Goal: Answer question/provide support: Share knowledge or assist other users

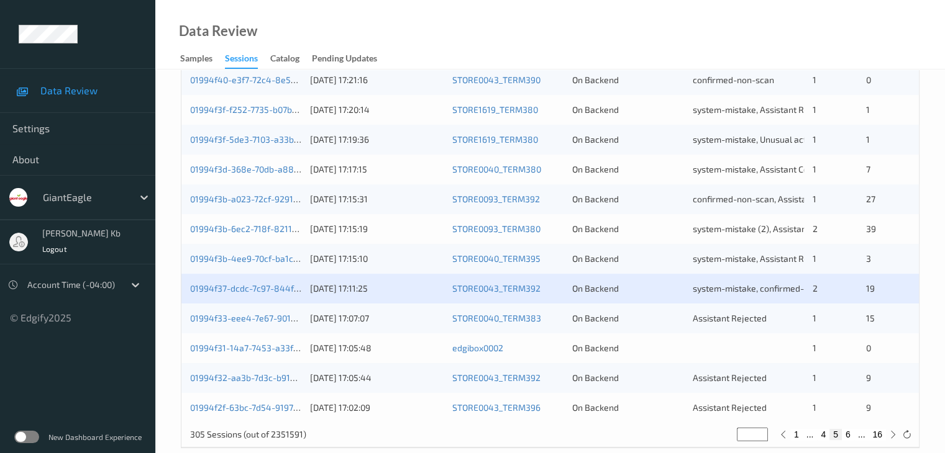
scroll to position [579, 0]
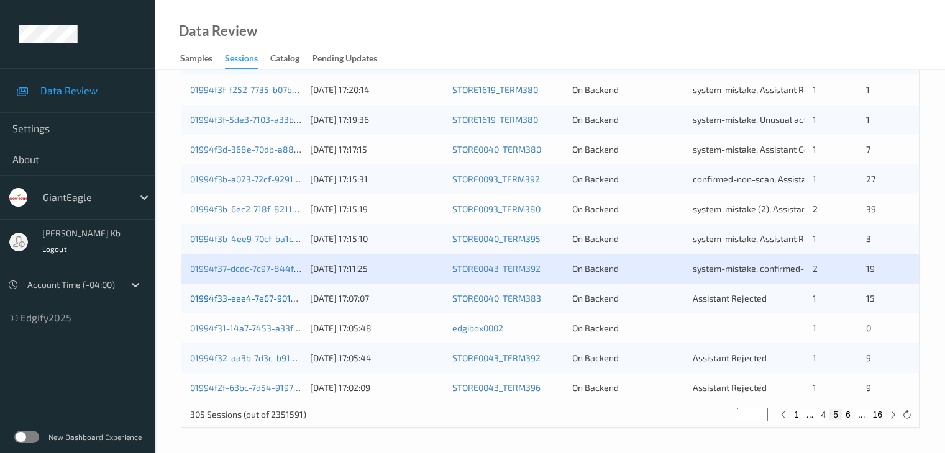
click at [247, 299] on link "01994f33-eee4-7e67-901a-61c7f99bf8e1" at bounding box center [271, 298] width 162 height 11
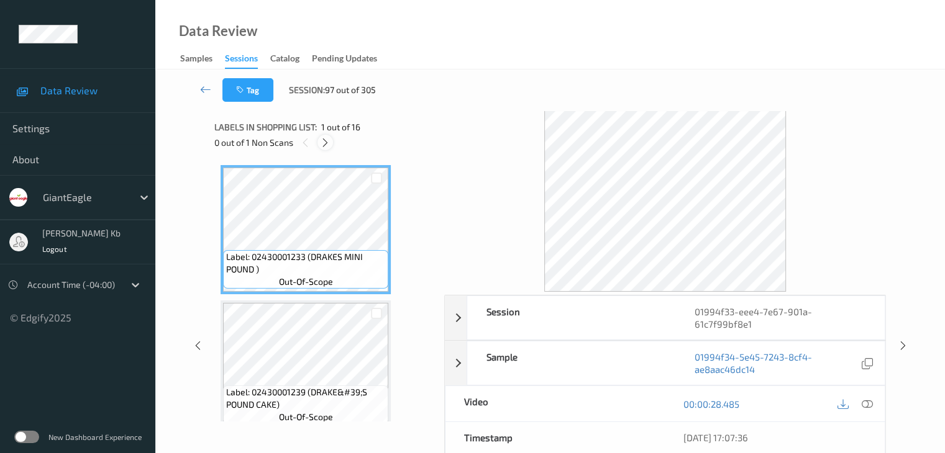
click at [329, 142] on icon at bounding box center [325, 142] width 11 height 11
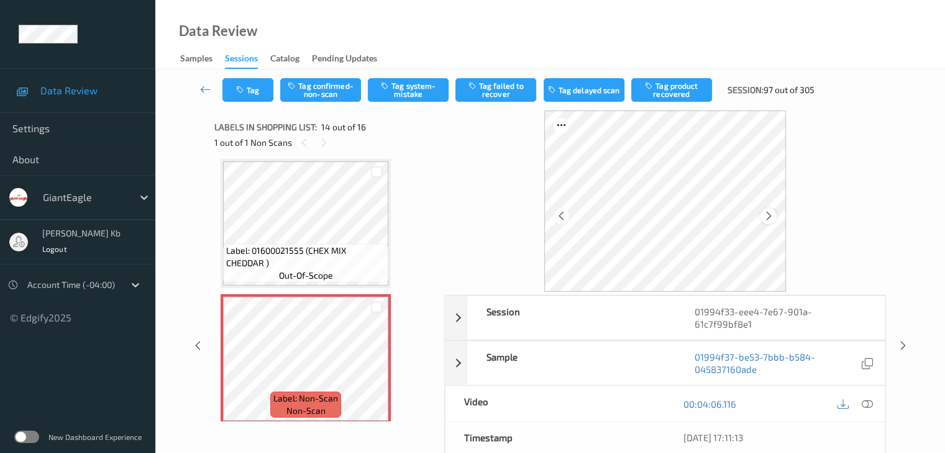
click at [773, 218] on icon at bounding box center [768, 216] width 11 height 11
click at [865, 404] on icon at bounding box center [866, 404] width 11 height 11
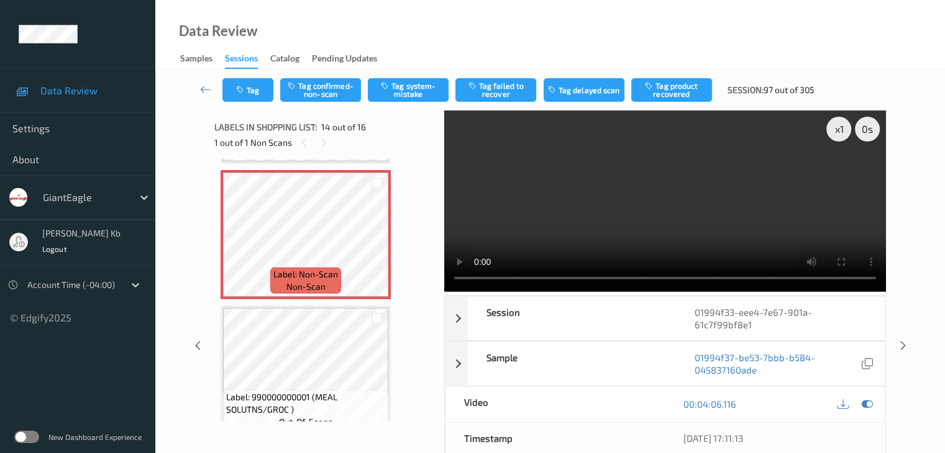
scroll to position [1693, 0]
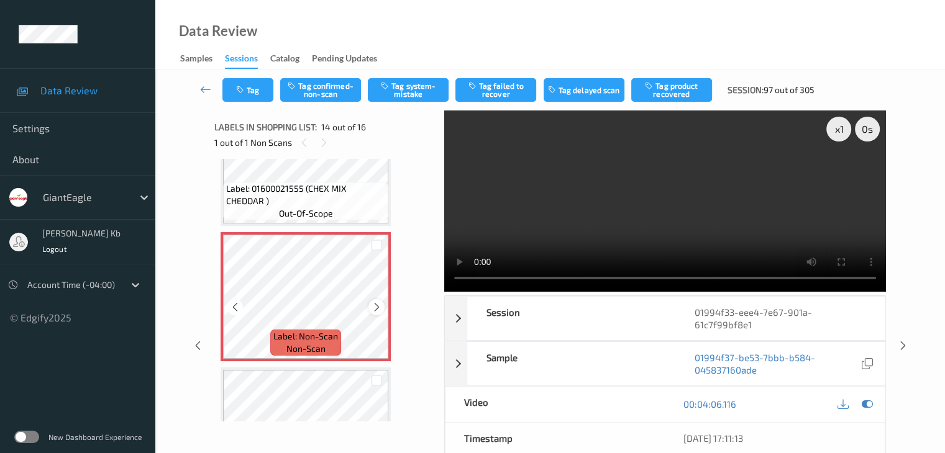
click at [375, 306] on icon at bounding box center [376, 307] width 11 height 11
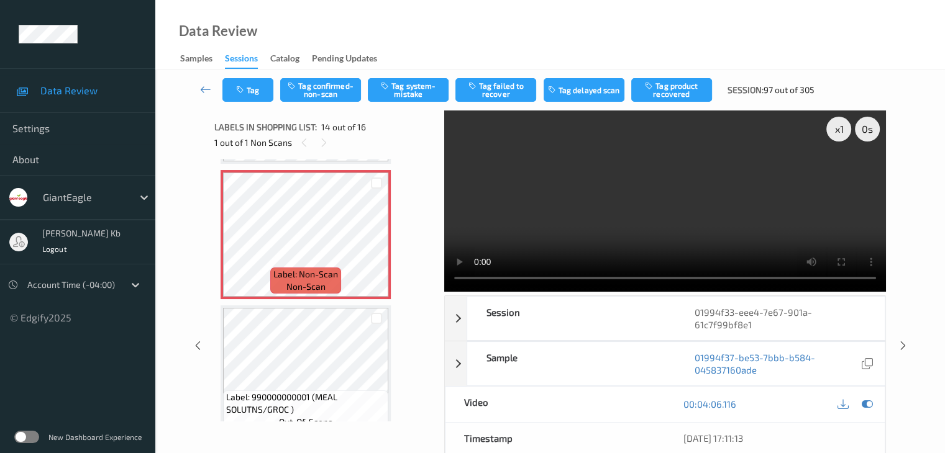
scroll to position [1817, 0]
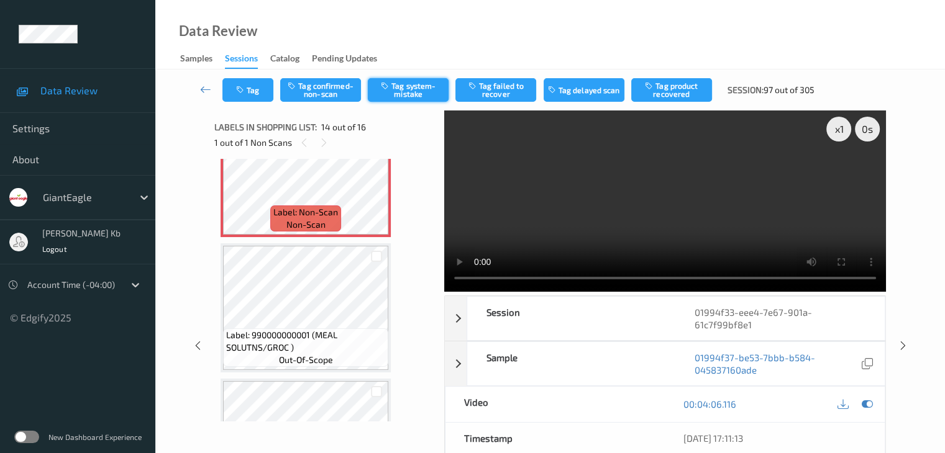
click at [412, 95] on button "Tag system-mistake" at bounding box center [408, 90] width 81 height 24
click at [207, 85] on icon at bounding box center [205, 89] width 11 height 12
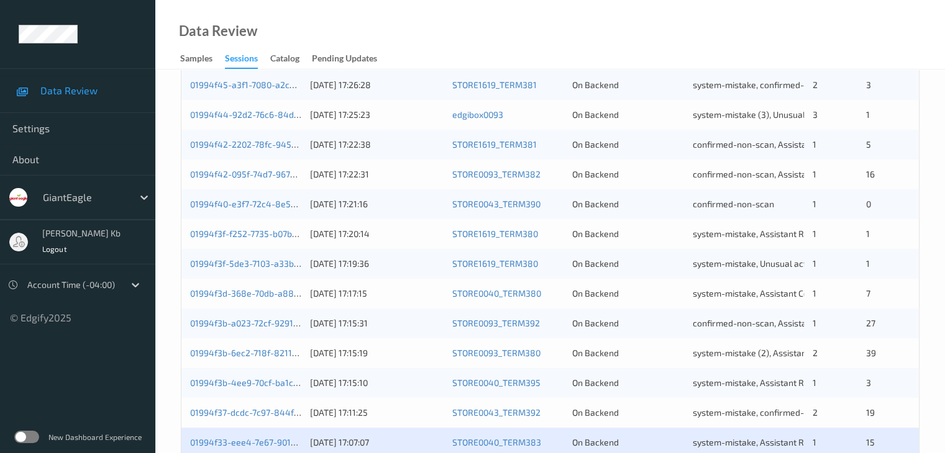
scroll to position [579, 0]
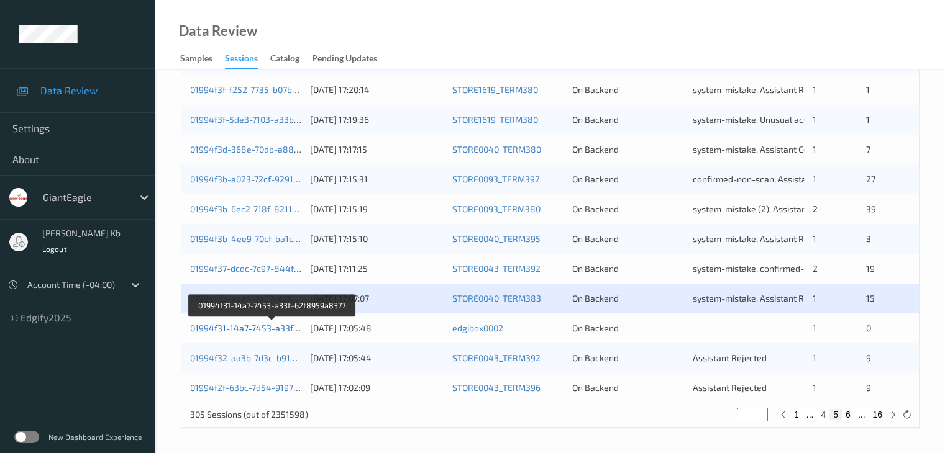
click at [242, 329] on link "01994f31-14a7-7453-a33f-62f8959a8377" at bounding box center [272, 328] width 165 height 11
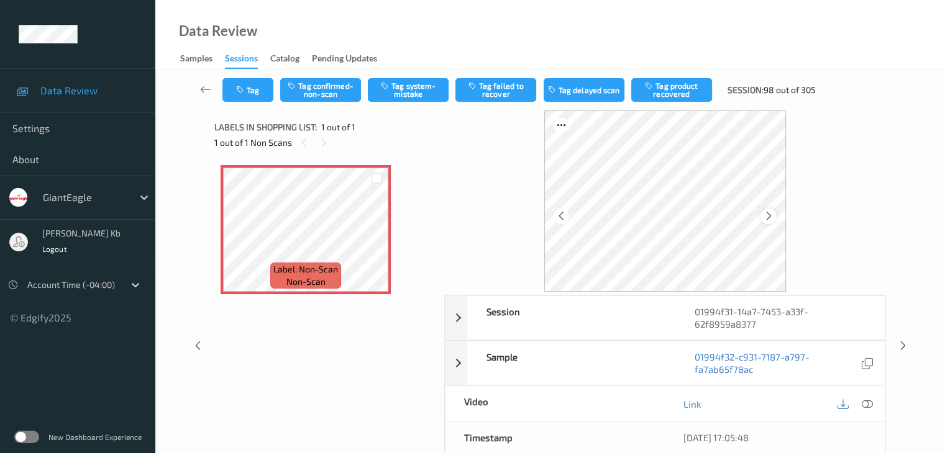
click at [771, 214] on icon at bounding box center [768, 216] width 11 height 11
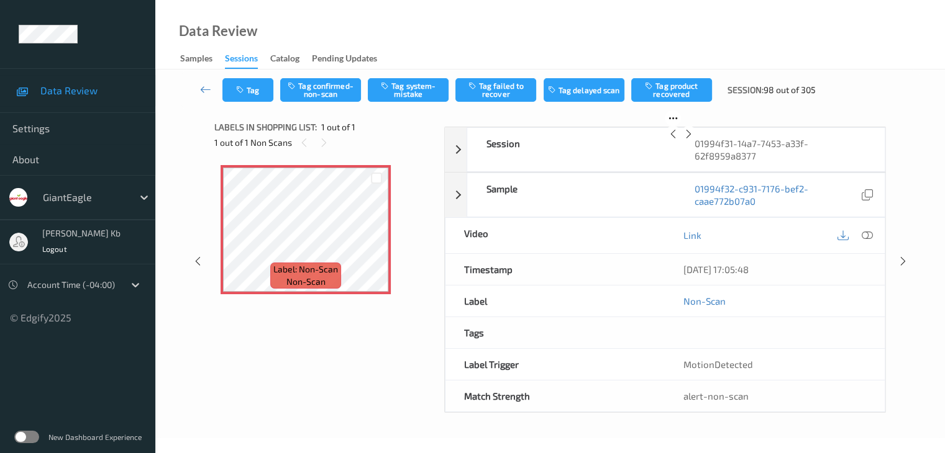
click at [694, 140] on icon at bounding box center [688, 134] width 11 height 11
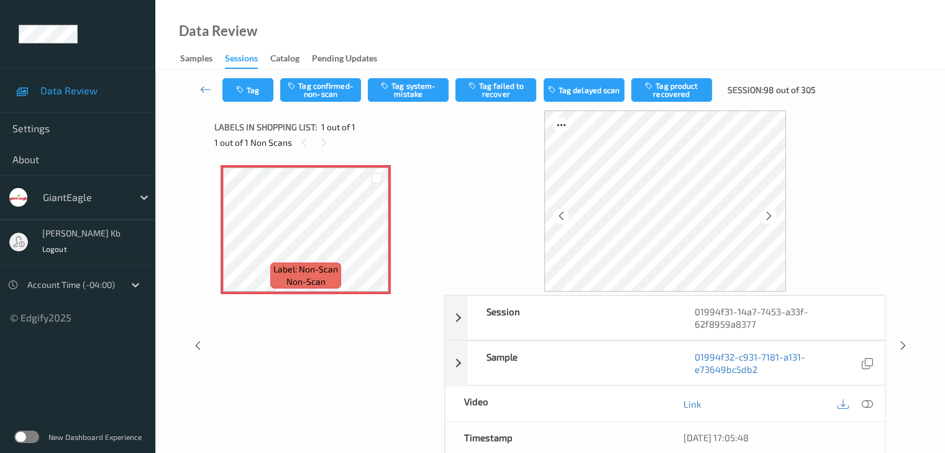
drag, startPoint x: 865, startPoint y: 402, endPoint x: 830, endPoint y: 388, distance: 37.6
click at [865, 402] on icon at bounding box center [866, 404] width 11 height 11
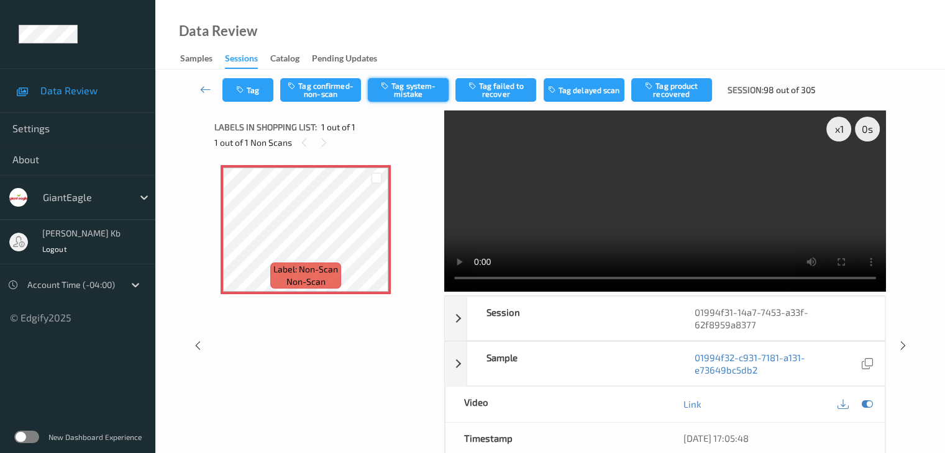
click at [411, 94] on button "Tag system-mistake" at bounding box center [408, 90] width 81 height 24
drag, startPoint x: 203, startPoint y: 86, endPoint x: 206, endPoint y: 68, distance: 18.2
click at [203, 86] on icon at bounding box center [205, 89] width 11 height 12
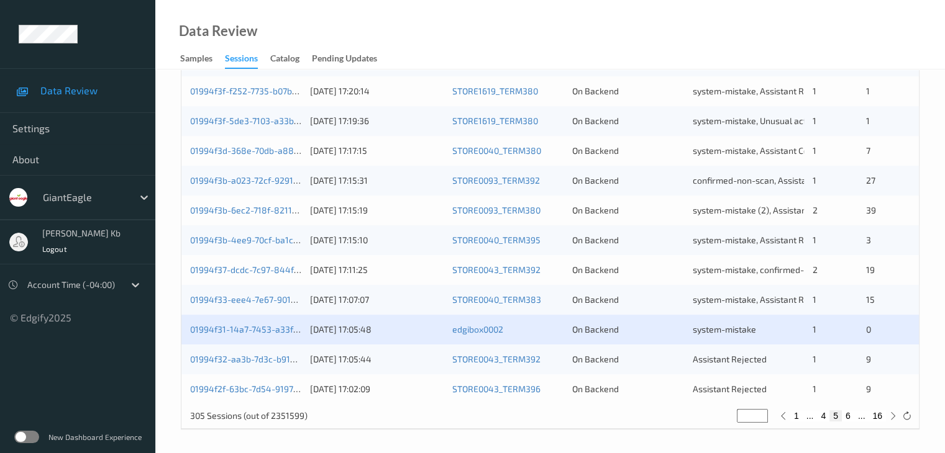
scroll to position [579, 0]
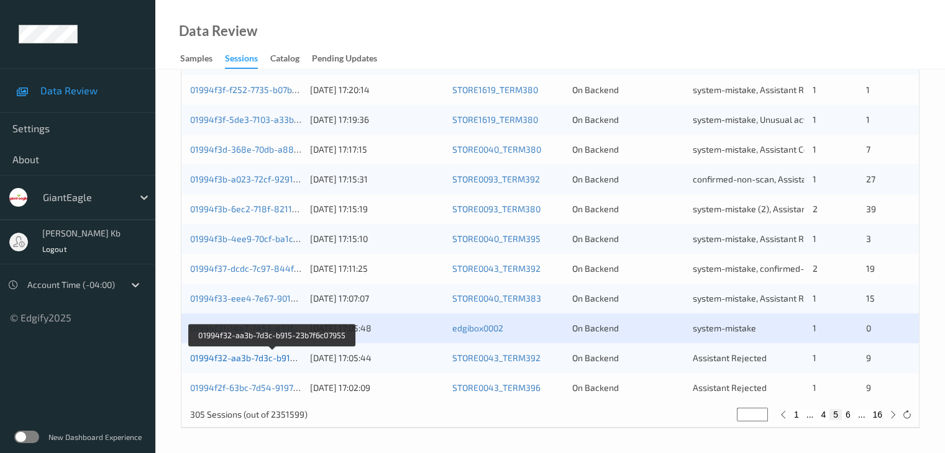
click at [270, 358] on link "01994f32-aa3b-7d3c-b915-23b7f6c07955" at bounding box center [272, 358] width 165 height 11
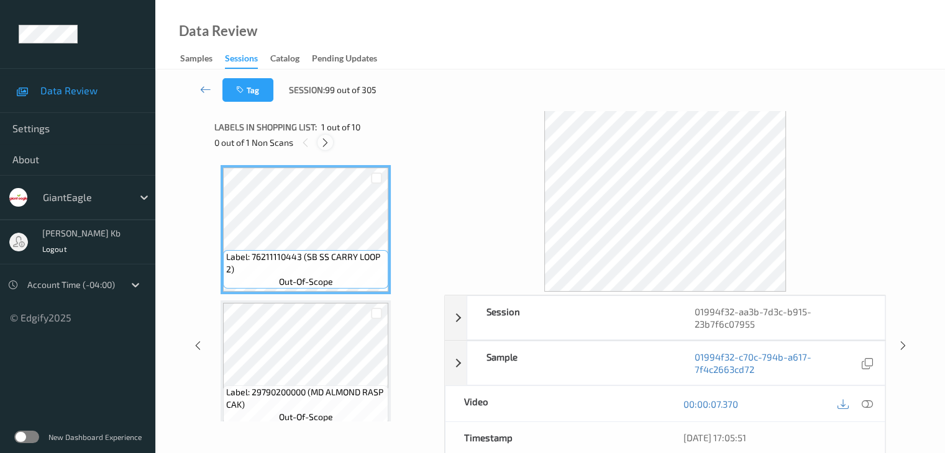
click at [324, 142] on icon at bounding box center [325, 142] width 11 height 11
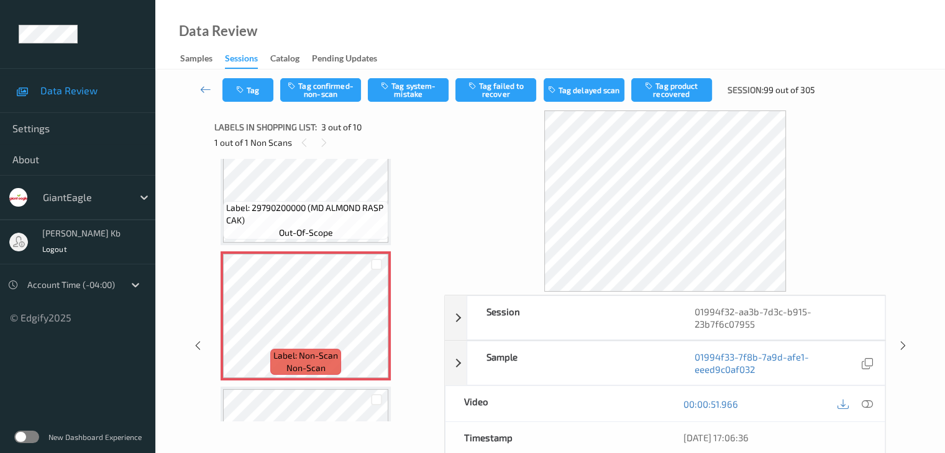
scroll to position [204, 0]
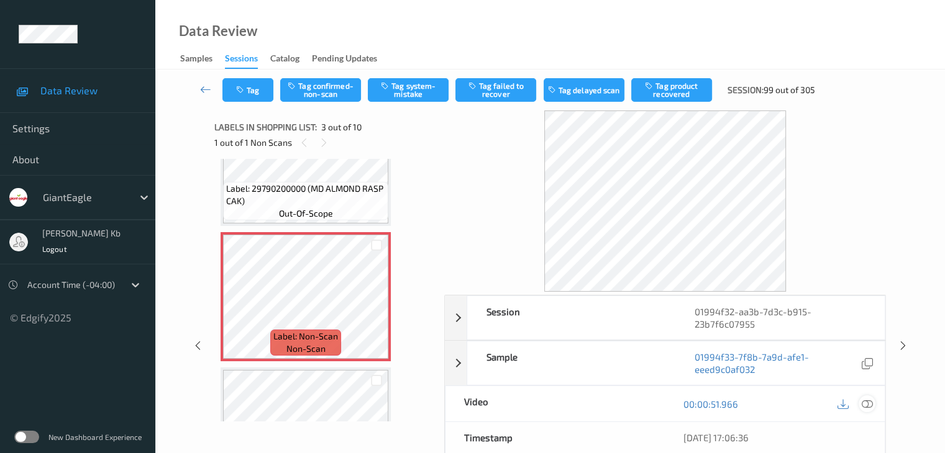
click at [865, 404] on icon at bounding box center [866, 404] width 11 height 11
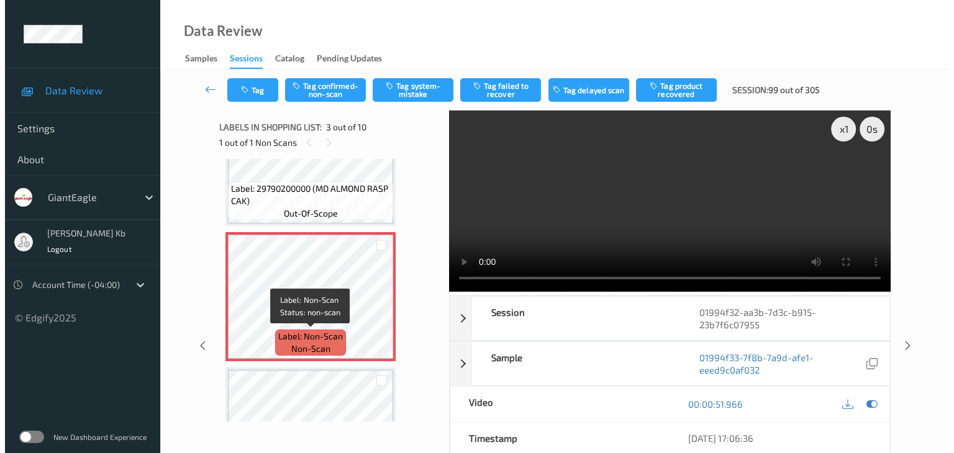
scroll to position [266, 0]
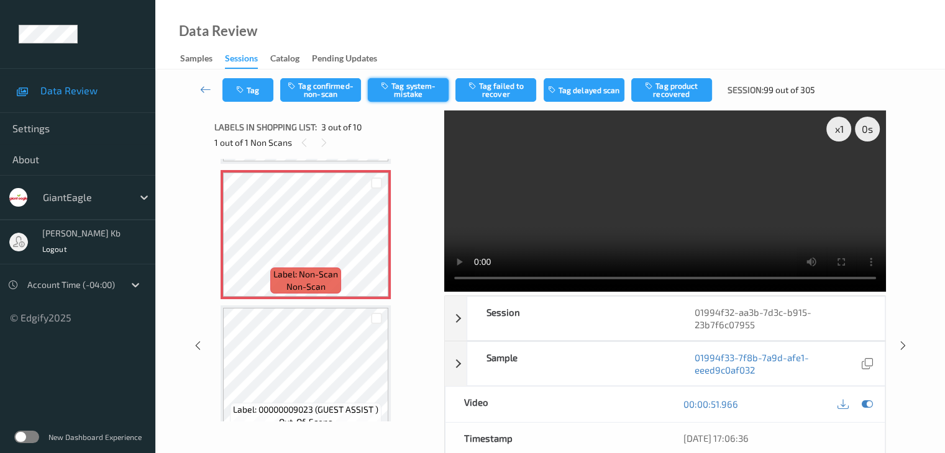
click at [425, 89] on button "Tag system-mistake" at bounding box center [408, 90] width 81 height 24
click at [260, 90] on button "Tag" at bounding box center [247, 90] width 51 height 24
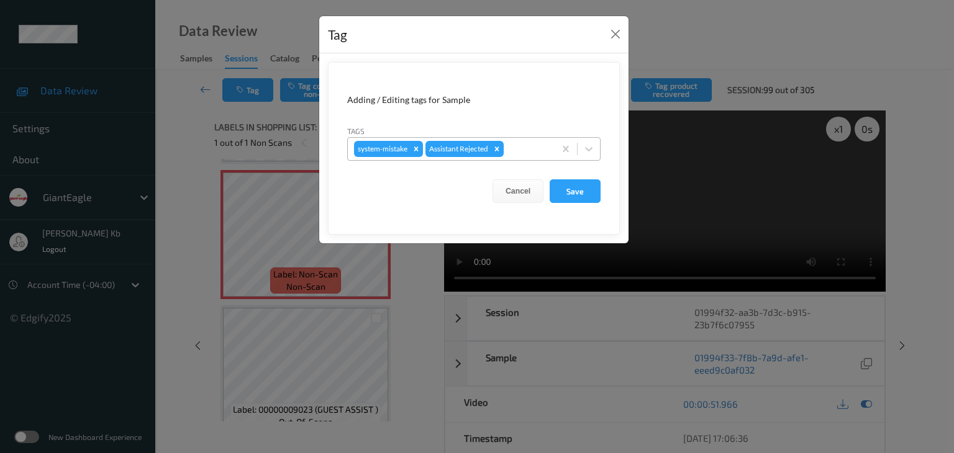
click at [527, 144] on div at bounding box center [527, 149] width 42 height 15
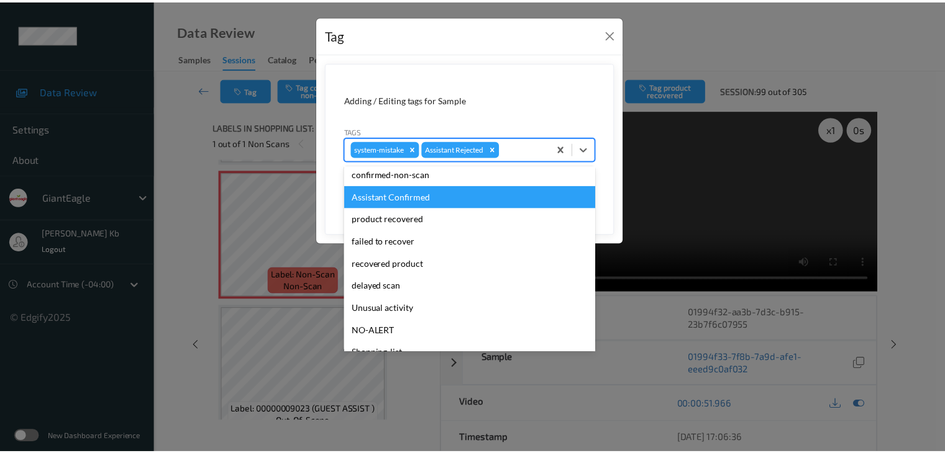
scroll to position [62, 0]
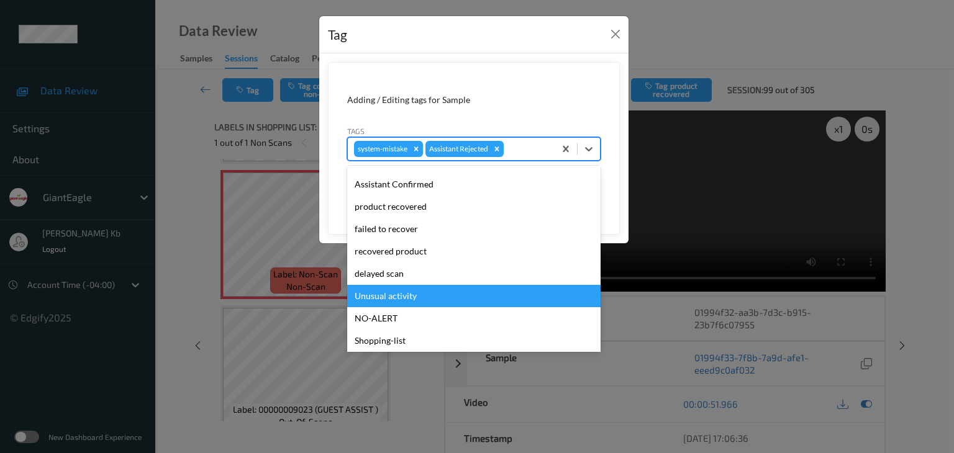
click at [393, 294] on div "Unusual activity" at bounding box center [473, 296] width 253 height 22
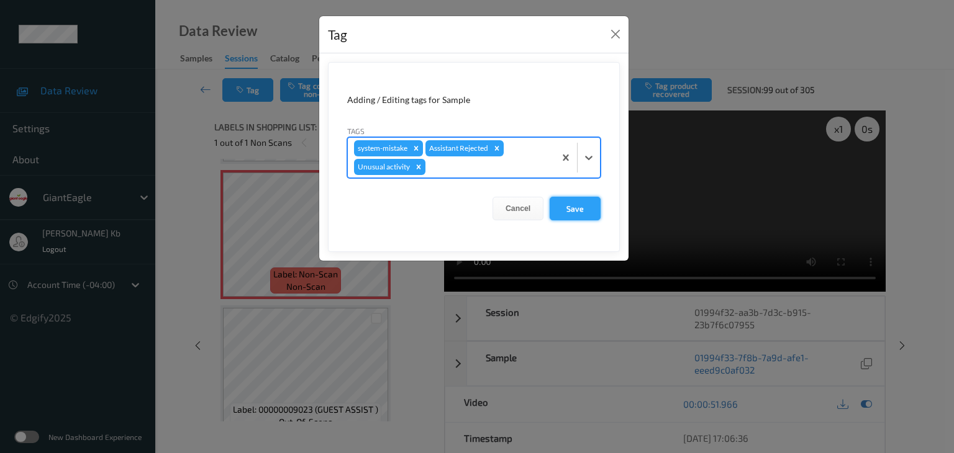
click at [581, 207] on button "Save" at bounding box center [575, 209] width 51 height 24
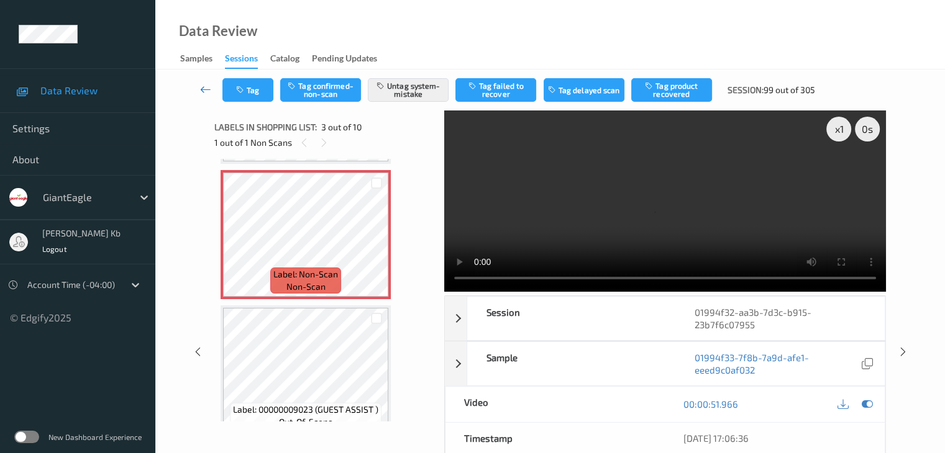
click at [206, 88] on icon at bounding box center [205, 89] width 11 height 12
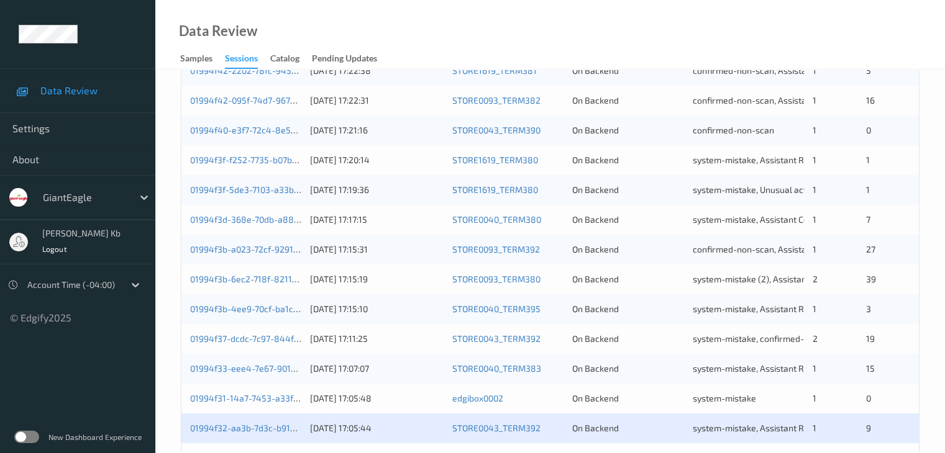
scroll to position [579, 0]
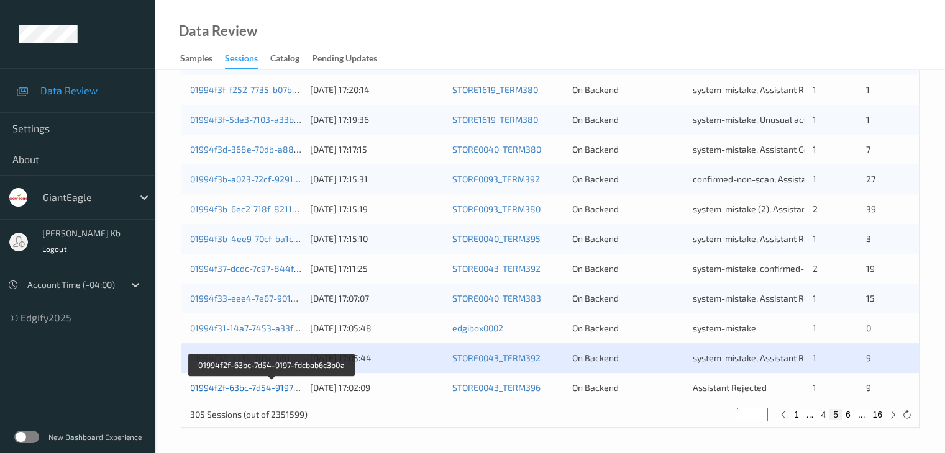
click at [243, 389] on link "01994f2f-63bc-7d54-9197-fdcbab6c3b0a" at bounding box center [271, 388] width 163 height 11
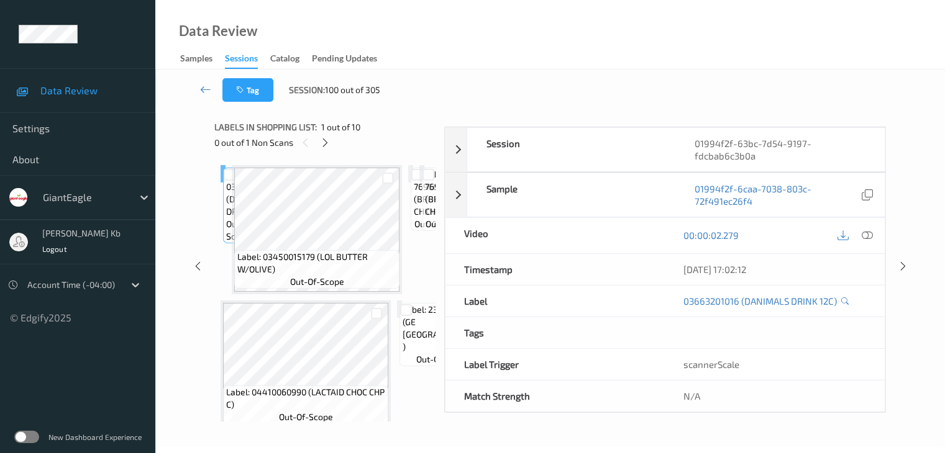
scroll to position [152, 0]
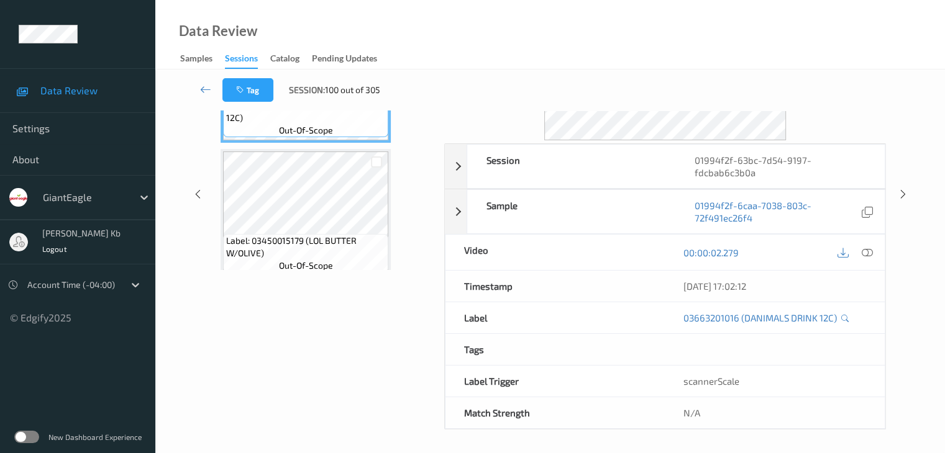
drag, startPoint x: 286, startPoint y: 3, endPoint x: 621, endPoint y: 25, distance: 335.5
click at [671, 27] on div "Data Review Samples Sessions Catalog Pending Updates" at bounding box center [549, 35] width 789 height 70
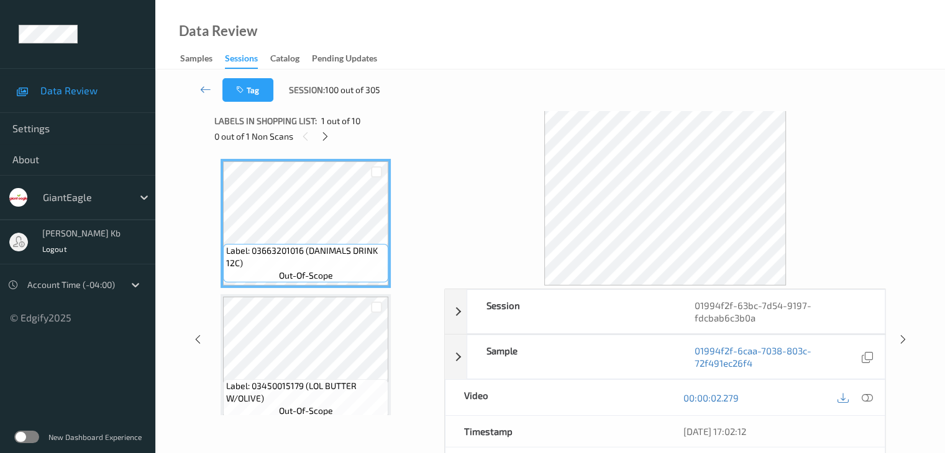
scroll to position [0, 0]
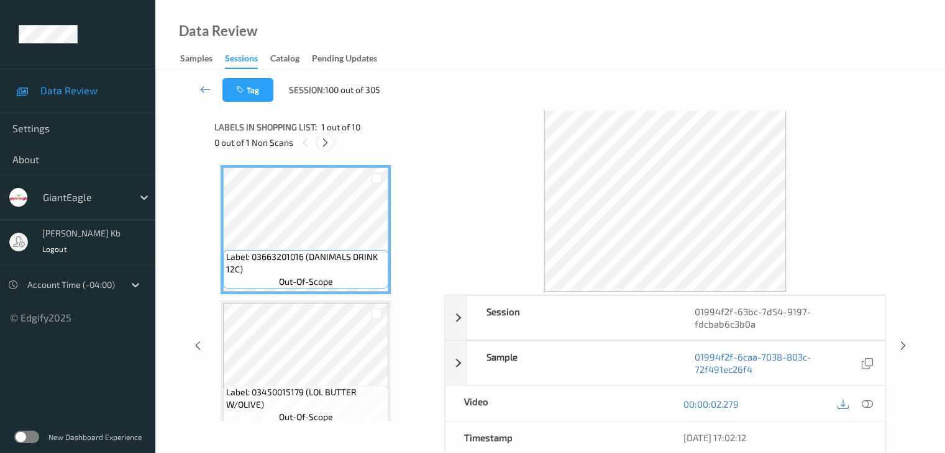
click at [327, 142] on icon at bounding box center [325, 142] width 11 height 11
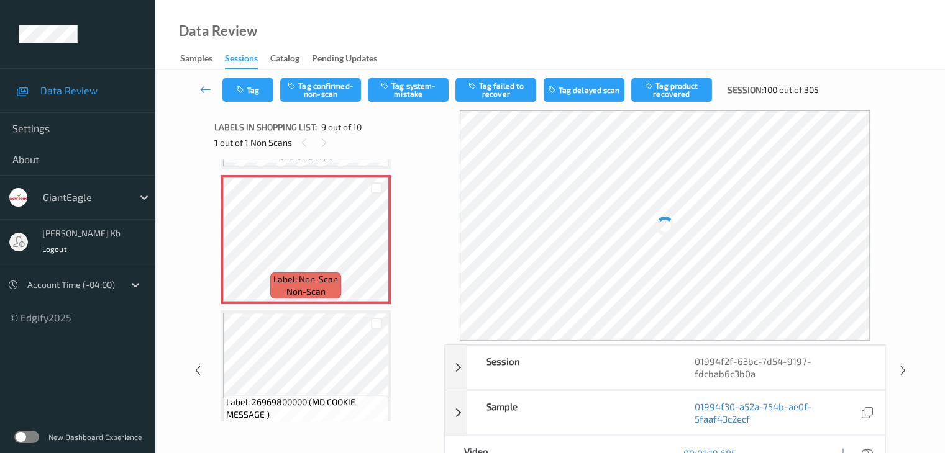
scroll to position [1078, 0]
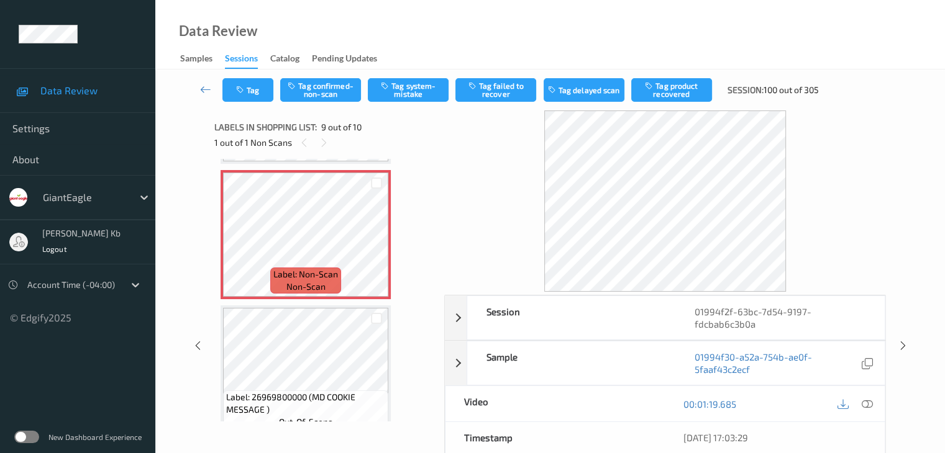
drag, startPoint x: 867, startPoint y: 403, endPoint x: 858, endPoint y: 399, distance: 9.5
click at [867, 403] on icon at bounding box center [866, 404] width 11 height 11
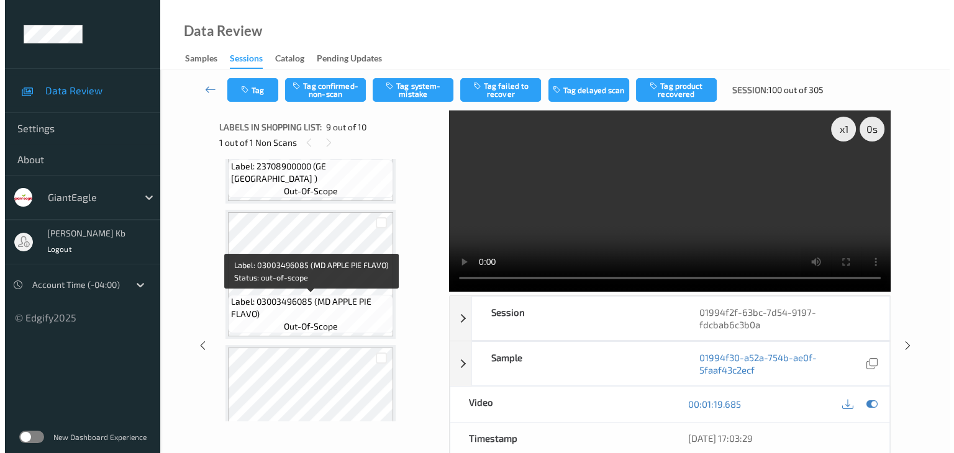
scroll to position [892, 0]
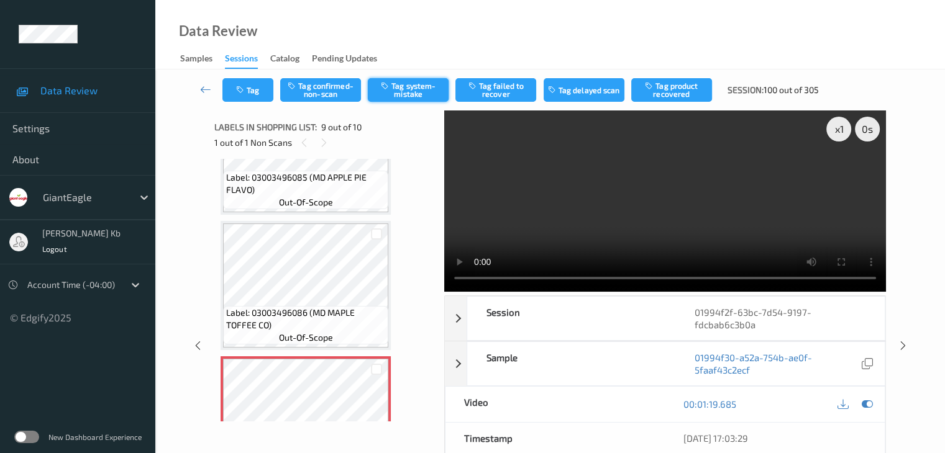
click at [430, 88] on button "Tag system-mistake" at bounding box center [408, 90] width 81 height 24
click at [245, 88] on icon "button" at bounding box center [241, 90] width 11 height 9
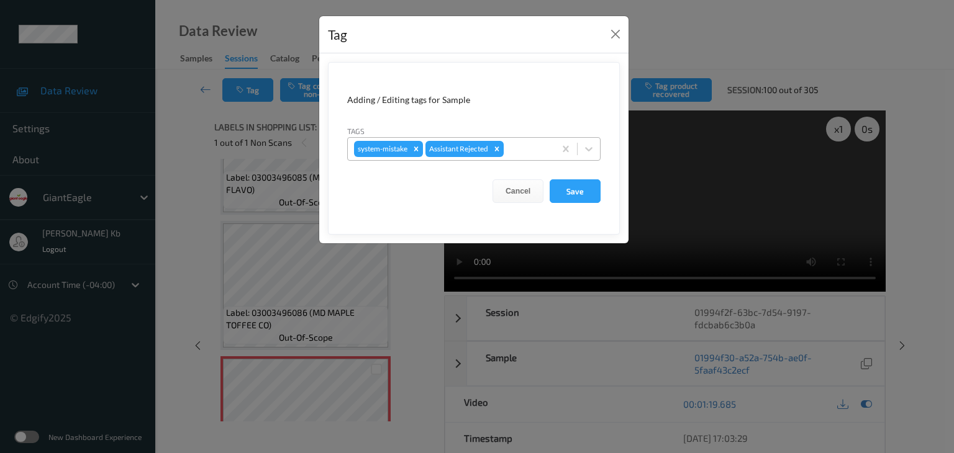
click at [529, 153] on div at bounding box center [527, 149] width 42 height 15
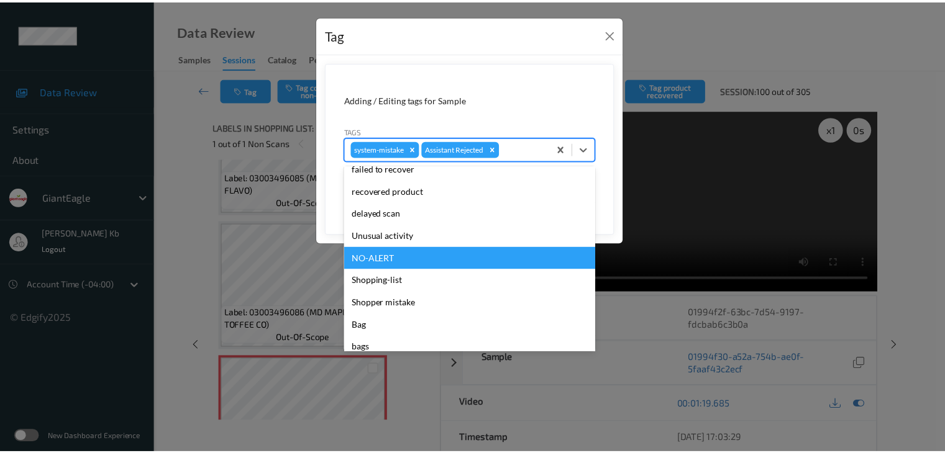
scroll to position [124, 0]
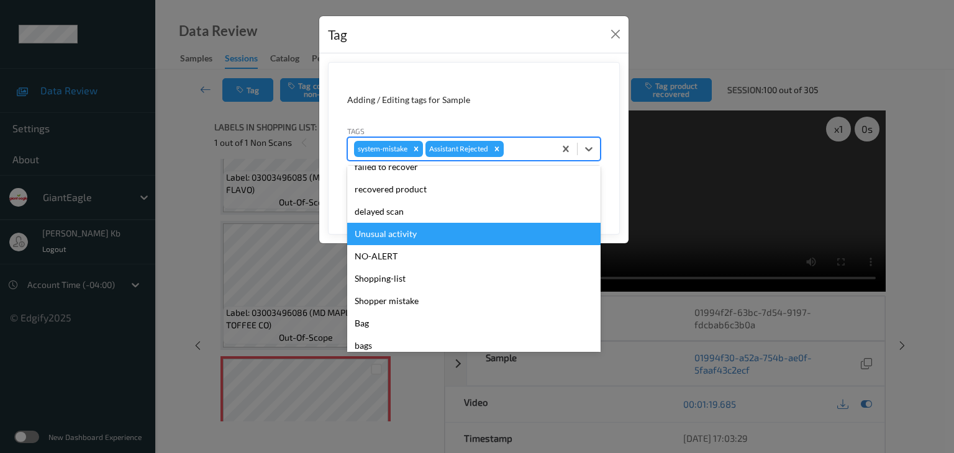
click at [404, 234] on div "Unusual activity" at bounding box center [473, 234] width 253 height 22
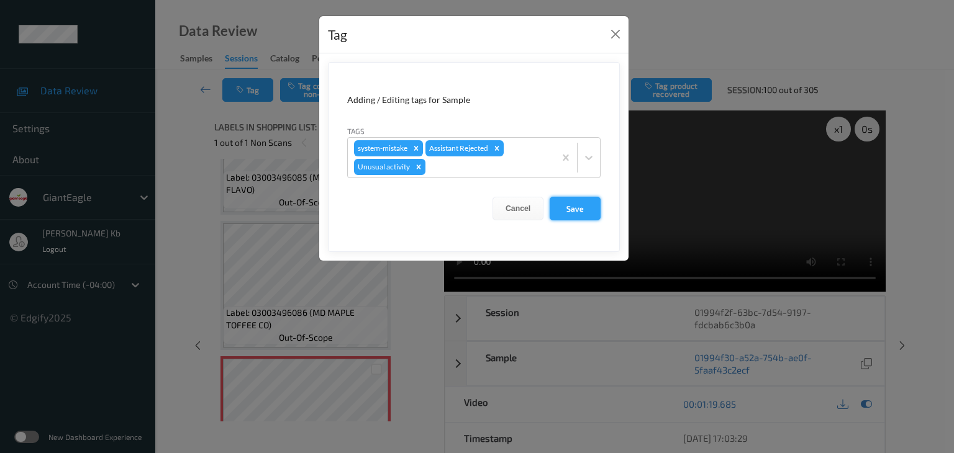
click at [580, 208] on button "Save" at bounding box center [575, 209] width 51 height 24
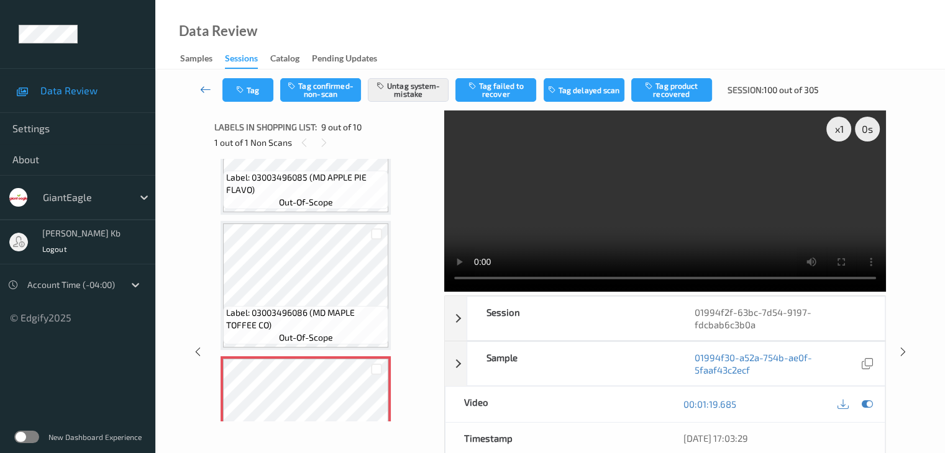
click at [202, 90] on icon at bounding box center [205, 89] width 11 height 12
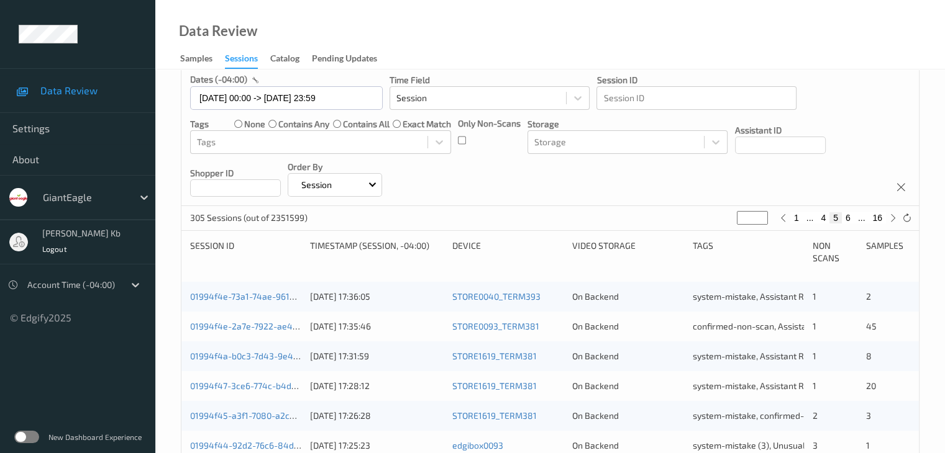
scroll to position [82, 0]
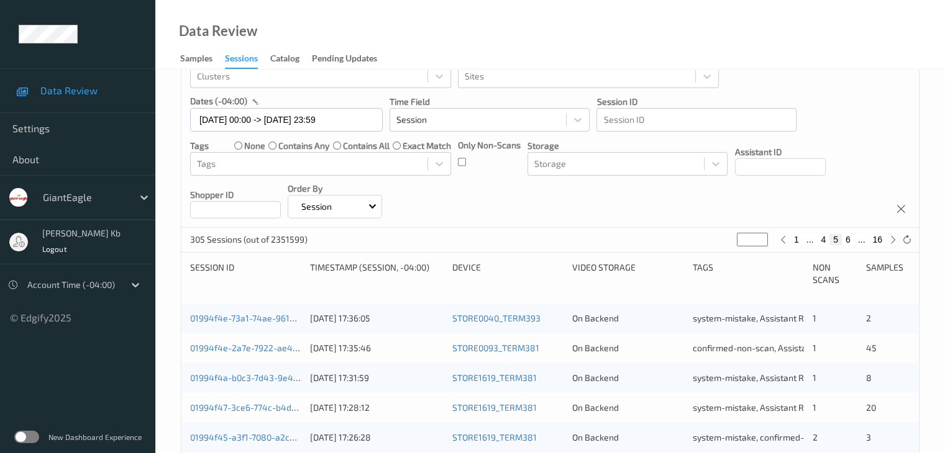
click at [850, 240] on button "6" at bounding box center [848, 239] width 12 height 11
type input "*"
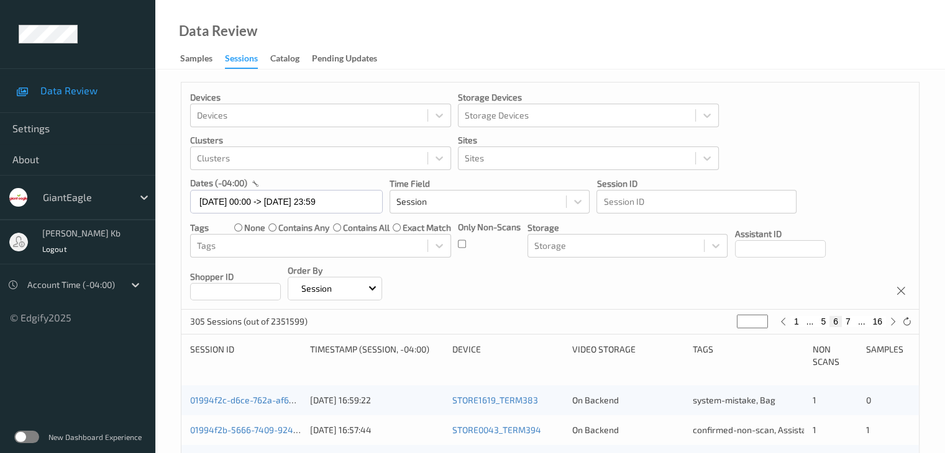
click at [848, 321] on button "7" at bounding box center [848, 321] width 12 height 11
type input "*"
click at [850, 324] on button "8" at bounding box center [848, 321] width 12 height 11
type input "*"
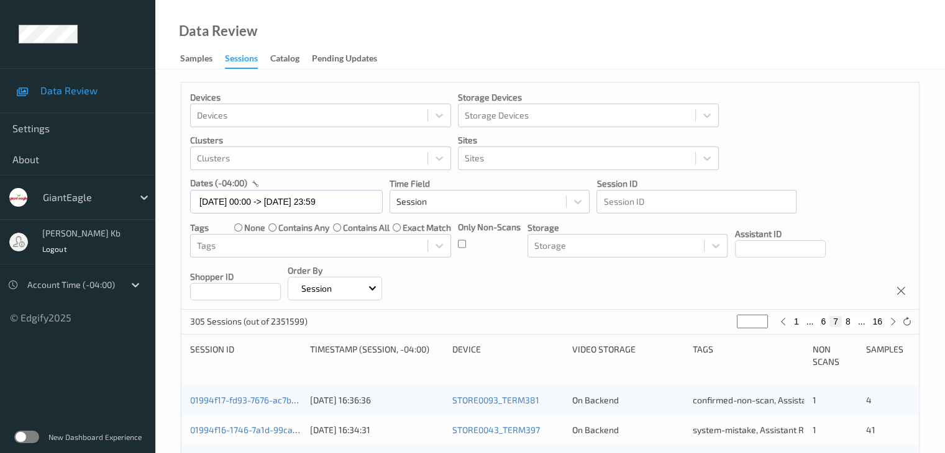
type input "*"
click at [850, 324] on button "9" at bounding box center [848, 321] width 12 height 11
type input "*"
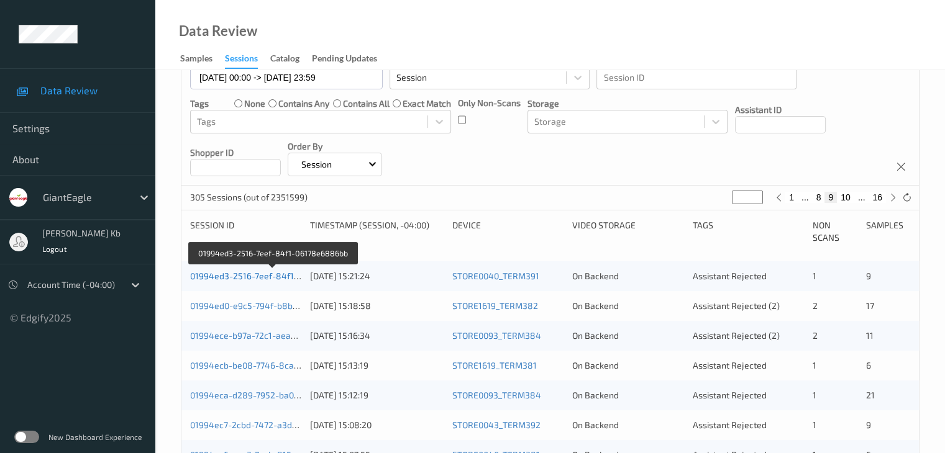
click at [254, 278] on link "01994ed3-2516-7eef-84f1-06178e6886bb" at bounding box center [273, 276] width 167 height 11
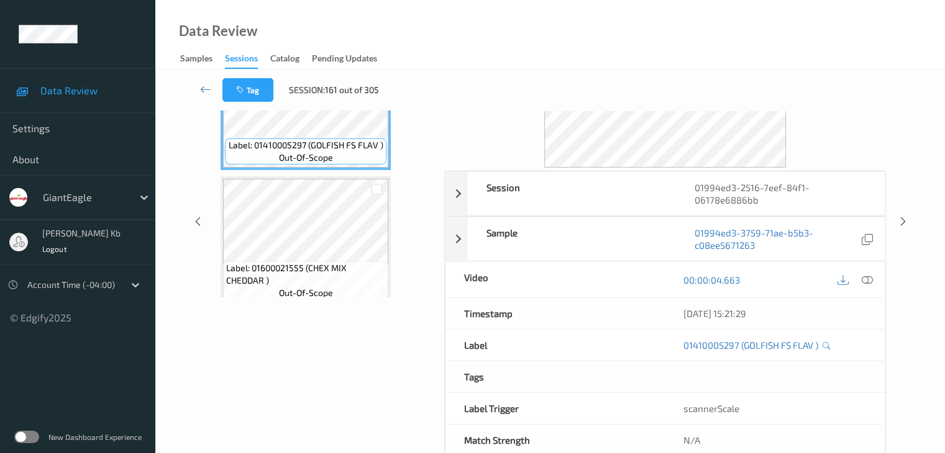
drag, startPoint x: 281, startPoint y: 2, endPoint x: 512, endPoint y: 29, distance: 232.7
click at [537, 32] on div "Data Review Samples Sessions Catalog Pending Updates" at bounding box center [549, 35] width 789 height 70
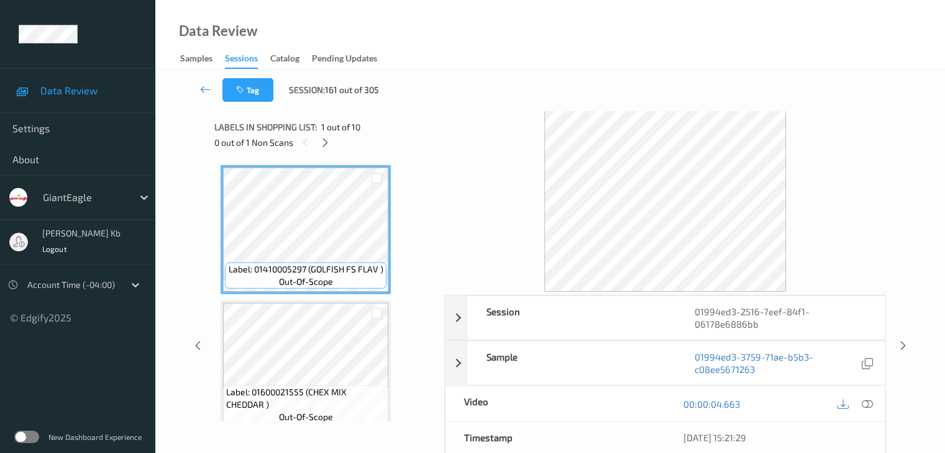
drag, startPoint x: 328, startPoint y: 145, endPoint x: 328, endPoint y: 157, distance: 12.4
click at [328, 145] on icon at bounding box center [325, 142] width 11 height 11
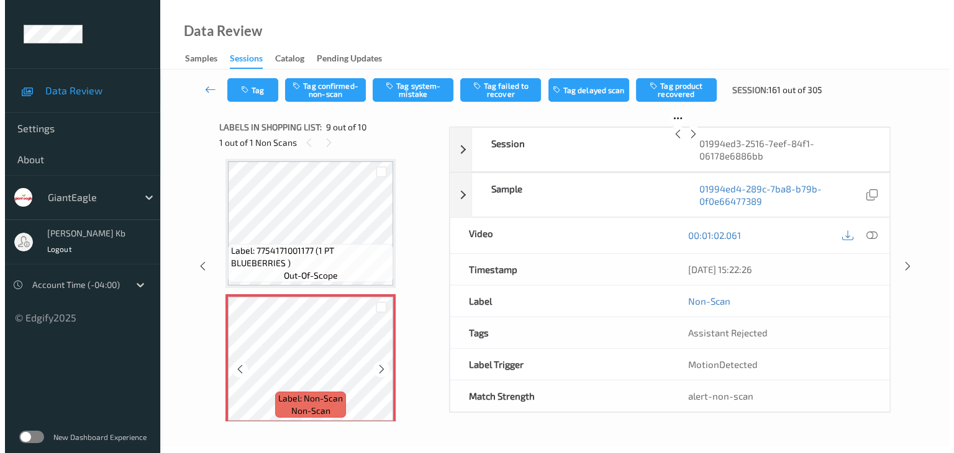
scroll to position [1016, 0]
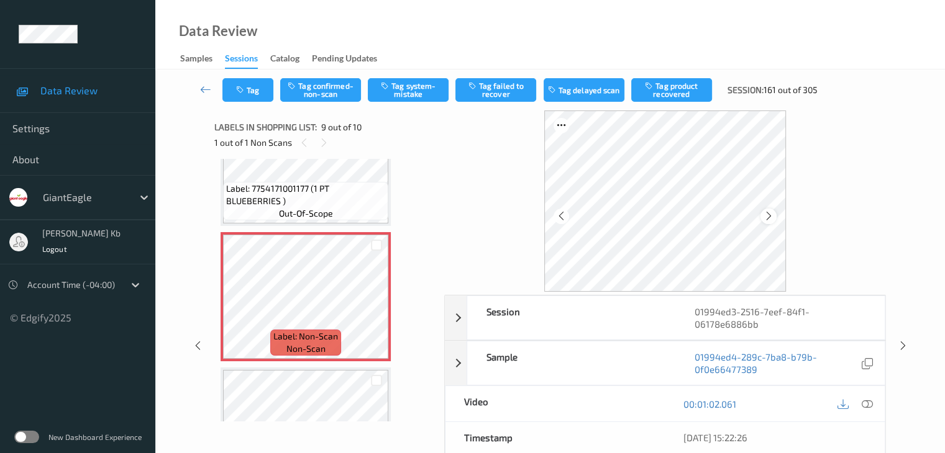
click at [765, 217] on icon at bounding box center [768, 216] width 11 height 11
click at [865, 406] on icon at bounding box center [866, 404] width 11 height 11
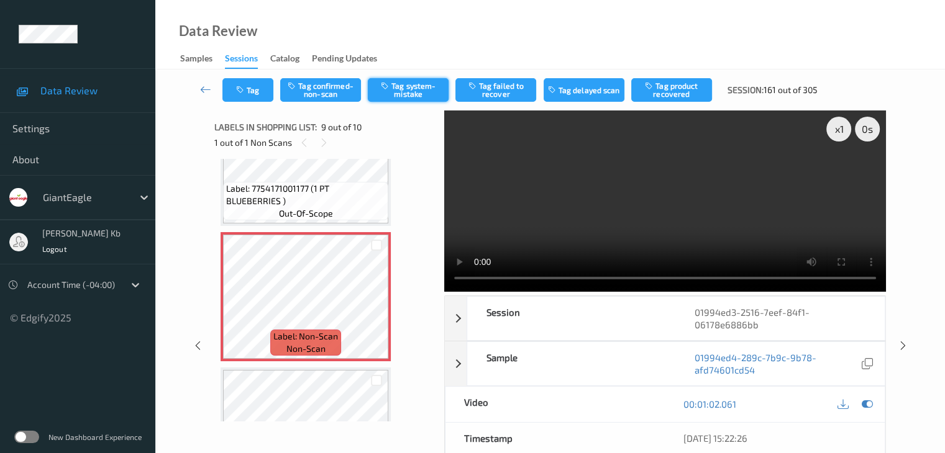
click at [427, 85] on button "Tag system-mistake" at bounding box center [408, 90] width 81 height 24
click at [252, 89] on button "Tag" at bounding box center [247, 90] width 51 height 24
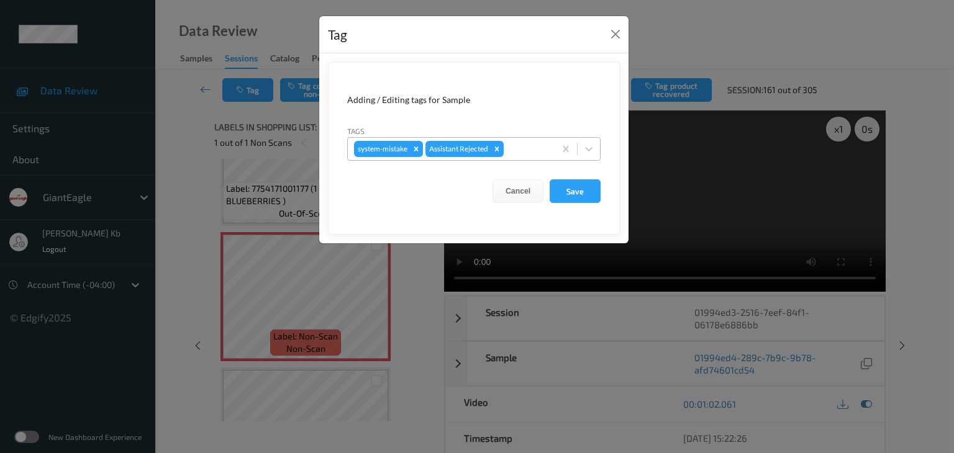
click at [532, 147] on div at bounding box center [527, 149] width 42 height 15
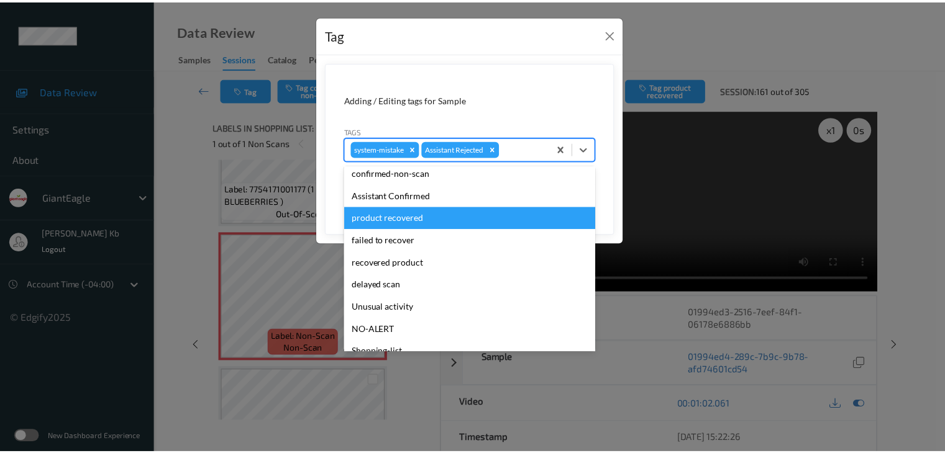
scroll to position [124, 0]
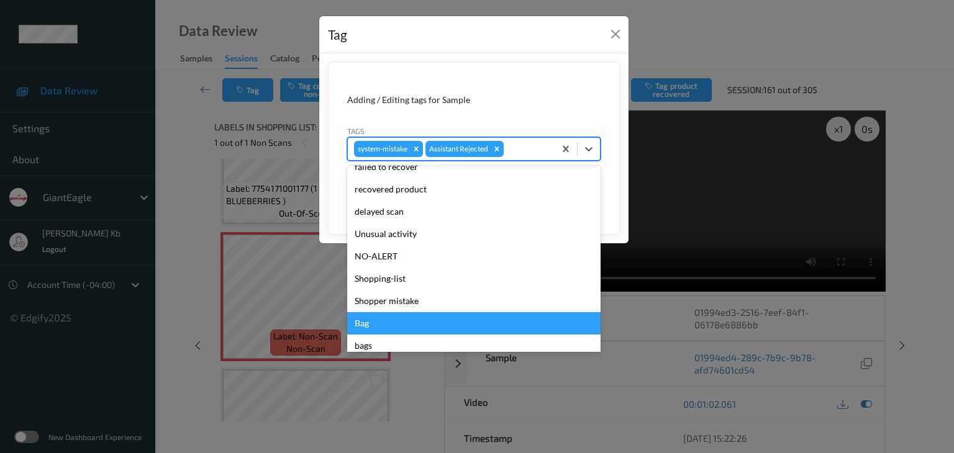
click at [365, 322] on div "Bag" at bounding box center [473, 323] width 253 height 22
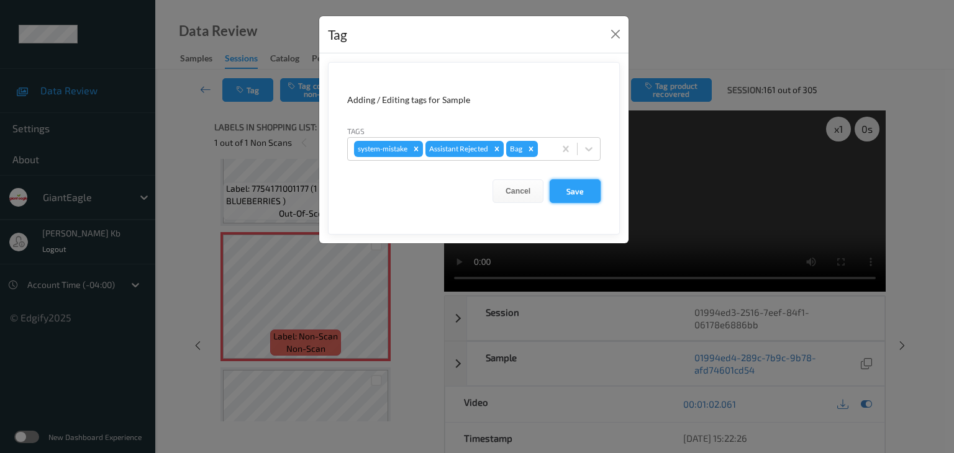
click at [578, 194] on button "Save" at bounding box center [575, 192] width 51 height 24
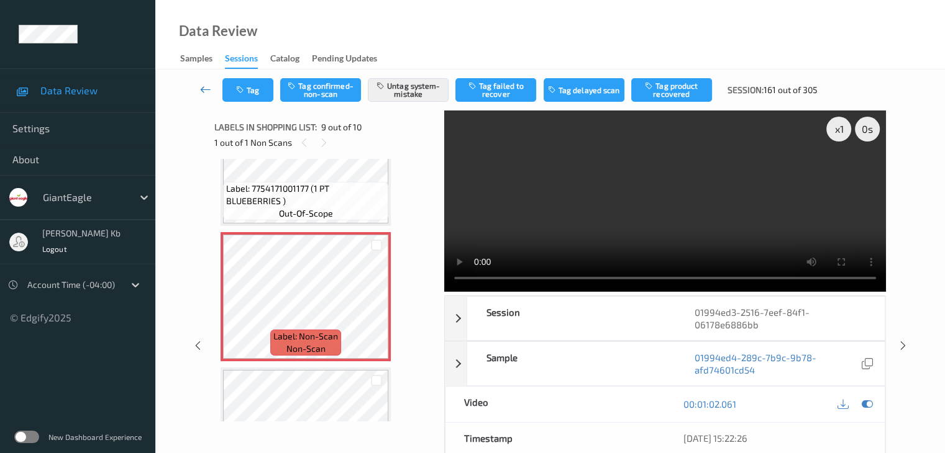
click at [204, 89] on icon at bounding box center [205, 89] width 11 height 12
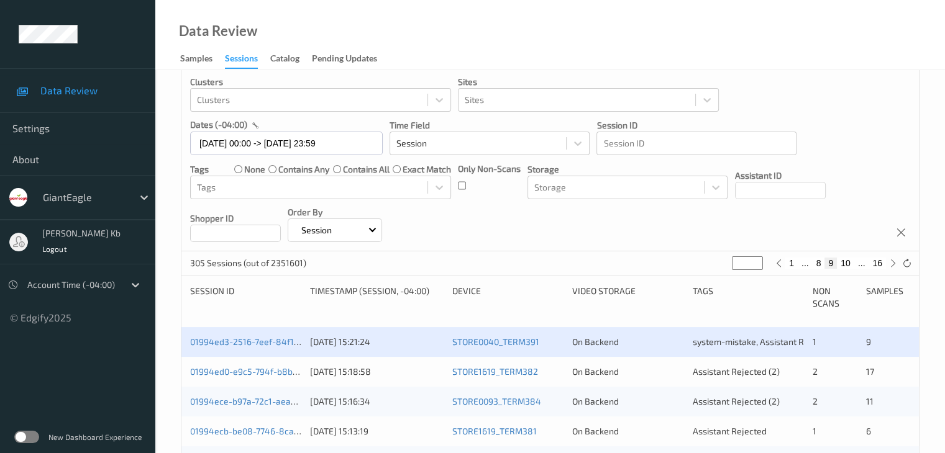
scroll to position [124, 0]
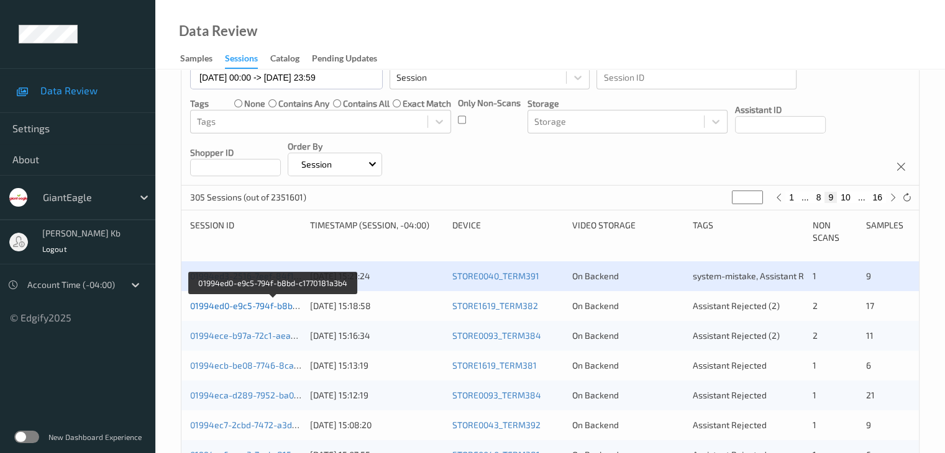
click at [247, 306] on link "01994ed0-e9c5-794f-b8bd-c1770181a3b4" at bounding box center [273, 306] width 166 height 11
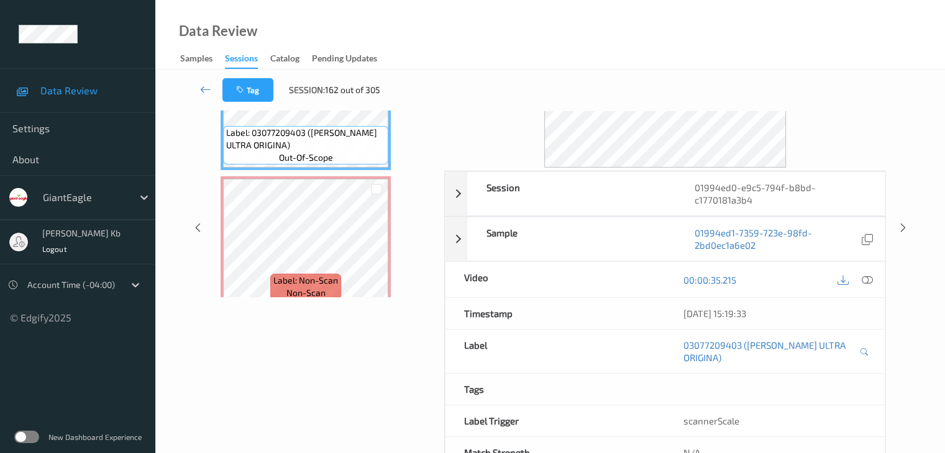
drag, startPoint x: 289, startPoint y: 1, endPoint x: 572, endPoint y: 30, distance: 284.8
click at [581, 30] on div "Data Review Samples Sessions Catalog Pending Updates" at bounding box center [549, 35] width 789 height 70
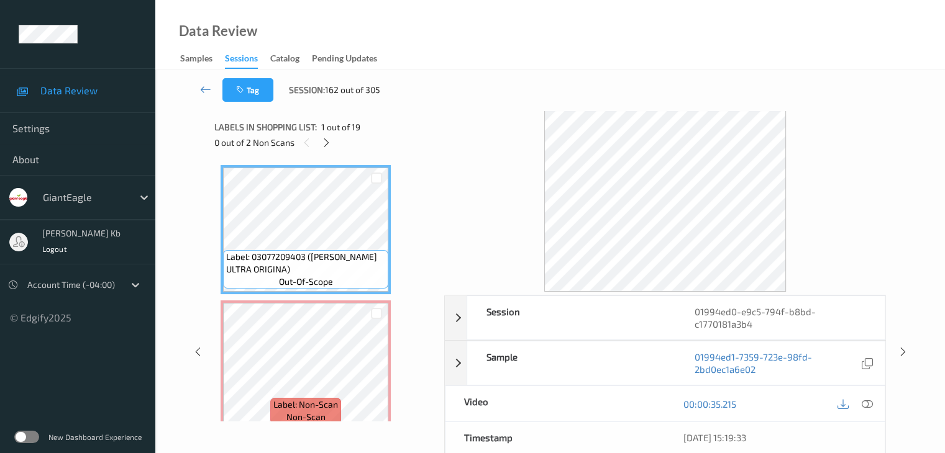
drag, startPoint x: 325, startPoint y: 139, endPoint x: 327, endPoint y: 158, distance: 19.3
click at [325, 139] on icon at bounding box center [326, 142] width 11 height 11
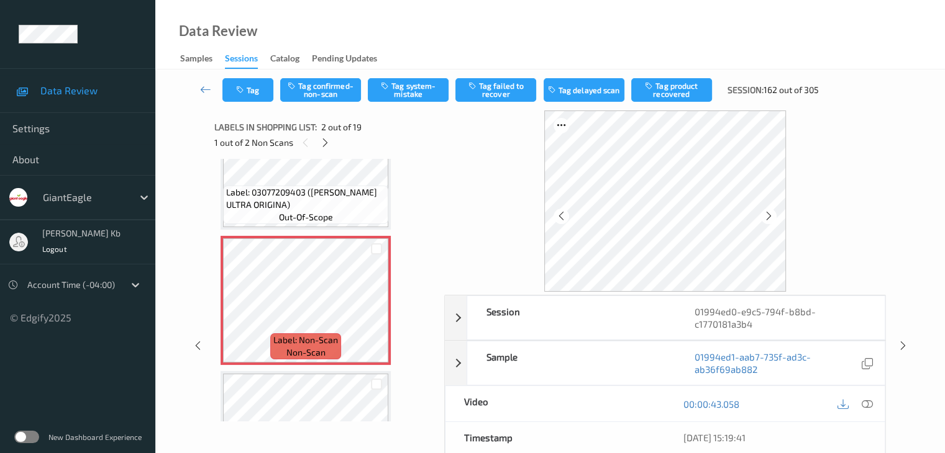
scroll to position [6, 0]
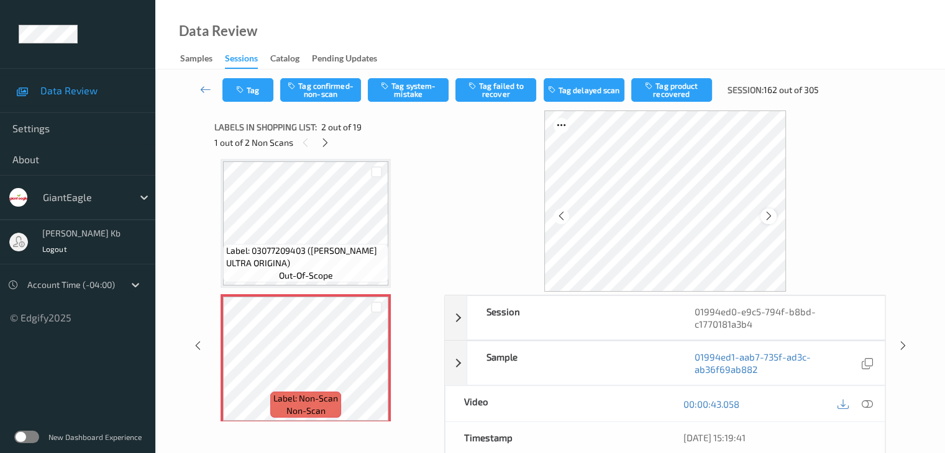
click at [765, 213] on icon at bounding box center [768, 216] width 11 height 11
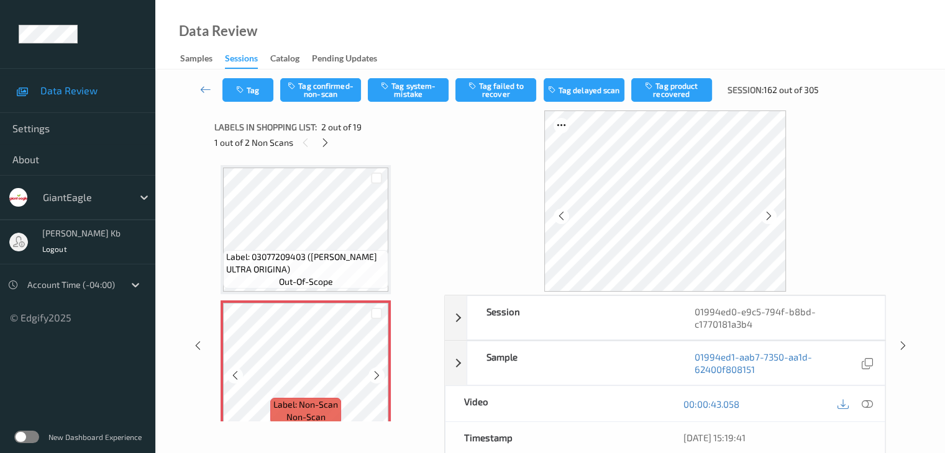
scroll to position [62, 0]
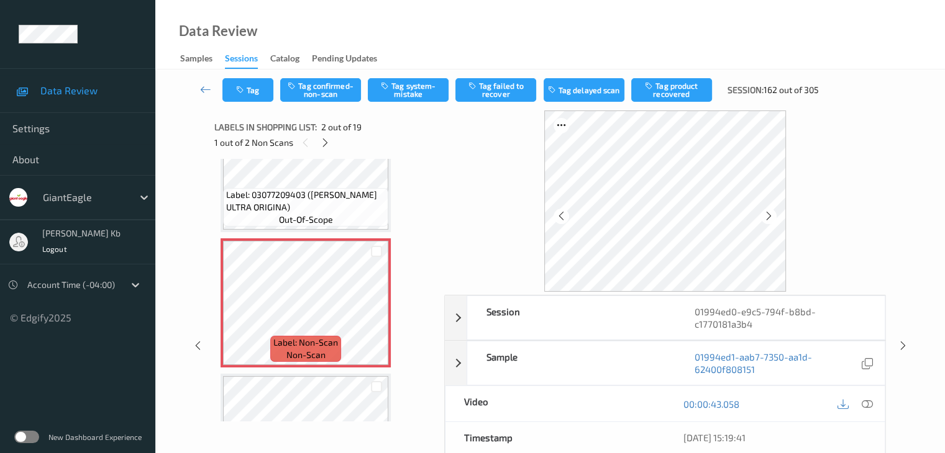
click at [868, 404] on icon at bounding box center [866, 404] width 11 height 11
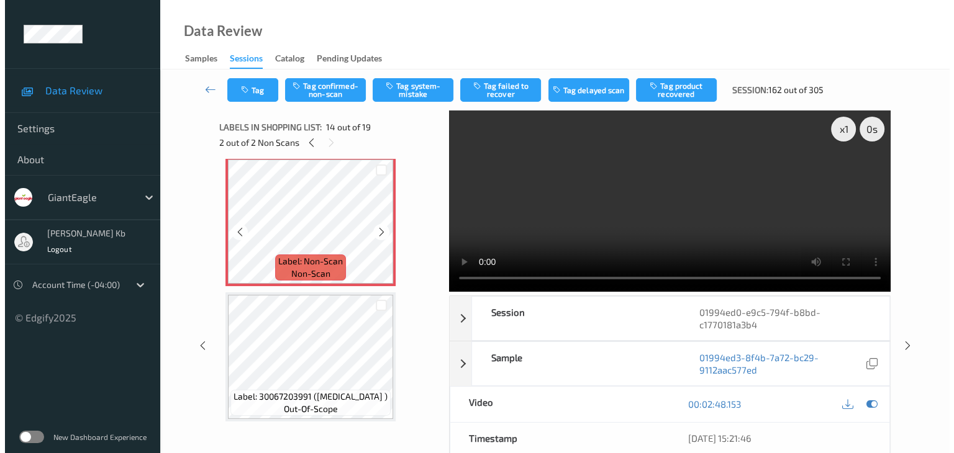
scroll to position [1739, 0]
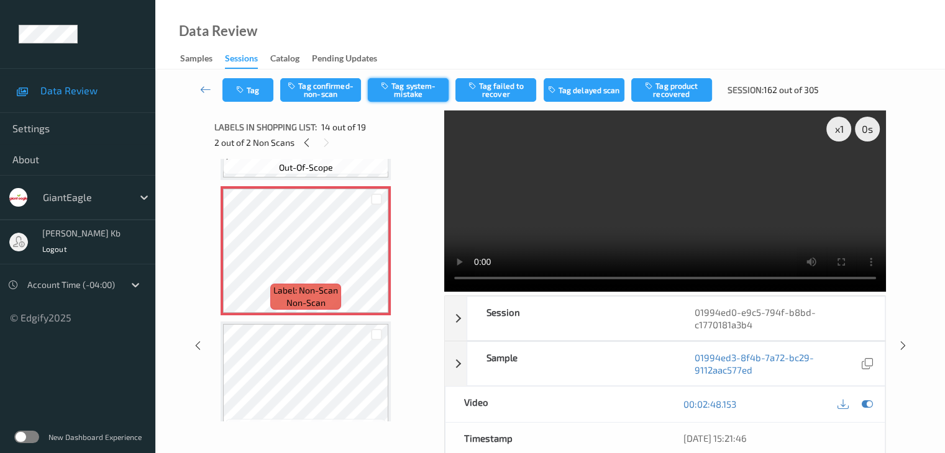
click at [420, 93] on button "Tag system-mistake" at bounding box center [408, 90] width 81 height 24
click at [253, 92] on button "Tag" at bounding box center [247, 90] width 51 height 24
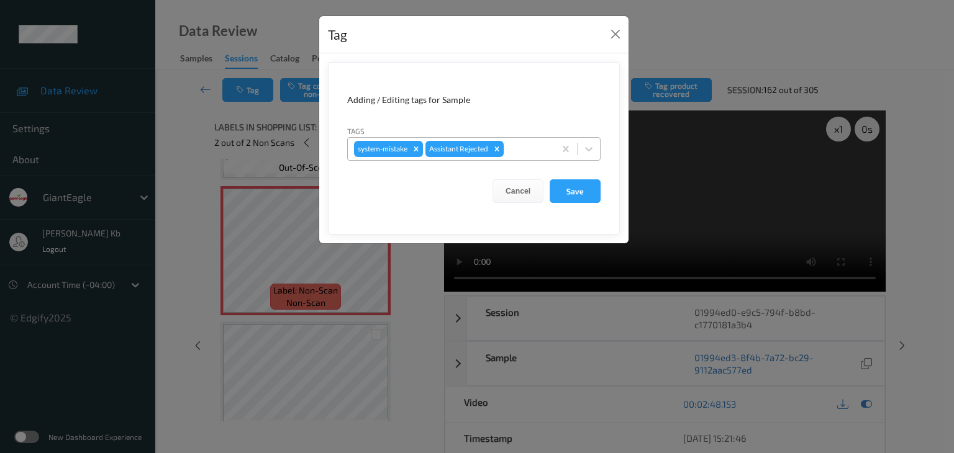
click at [532, 148] on div at bounding box center [527, 149] width 42 height 15
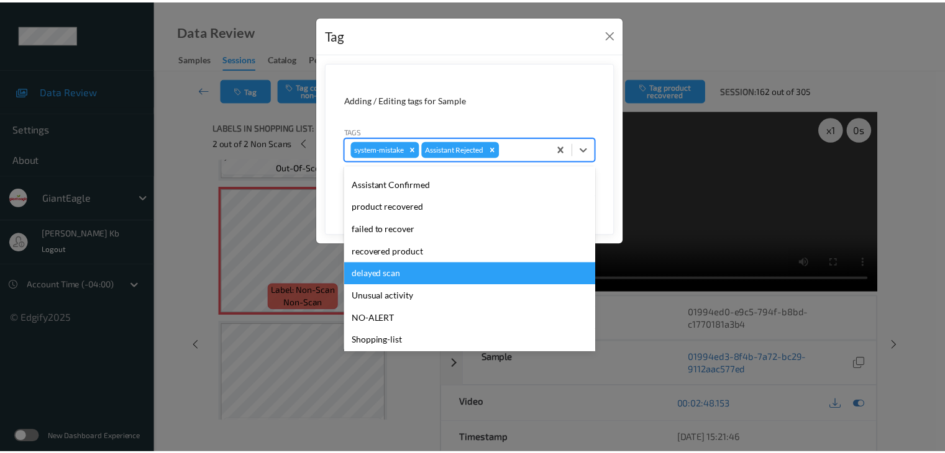
scroll to position [124, 0]
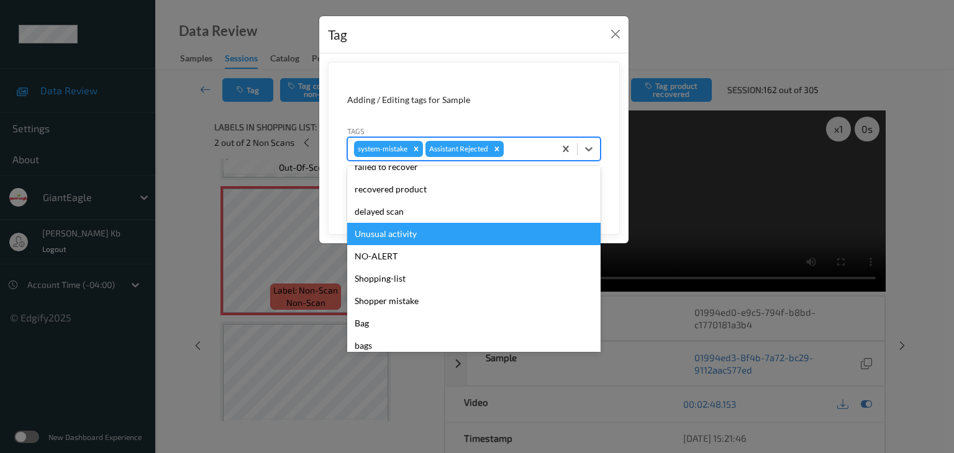
click at [401, 235] on div "Unusual activity" at bounding box center [473, 234] width 253 height 22
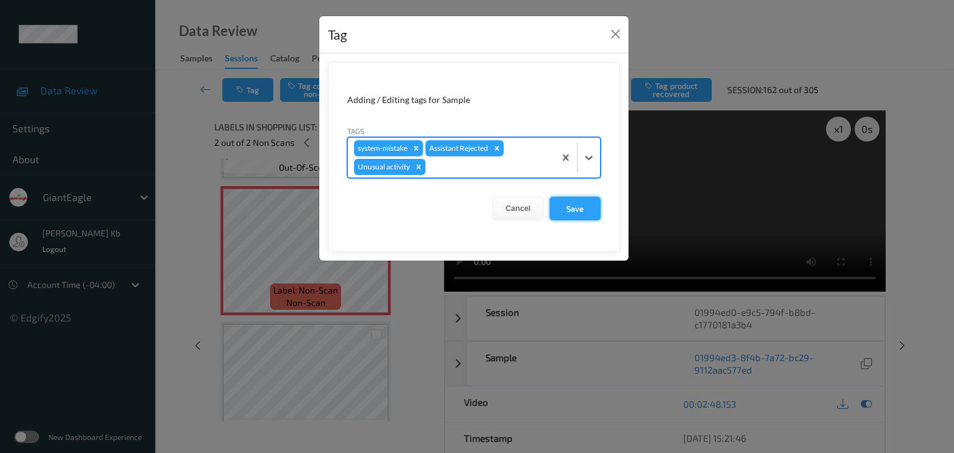
click at [570, 206] on button "Save" at bounding box center [575, 209] width 51 height 24
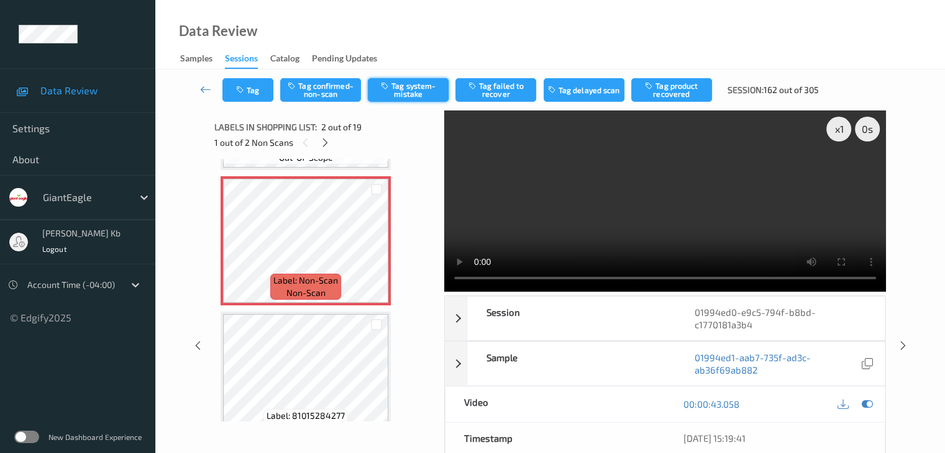
click at [415, 88] on button "Tag system-mistake" at bounding box center [408, 90] width 81 height 24
click at [251, 92] on button "Tag" at bounding box center [247, 90] width 51 height 24
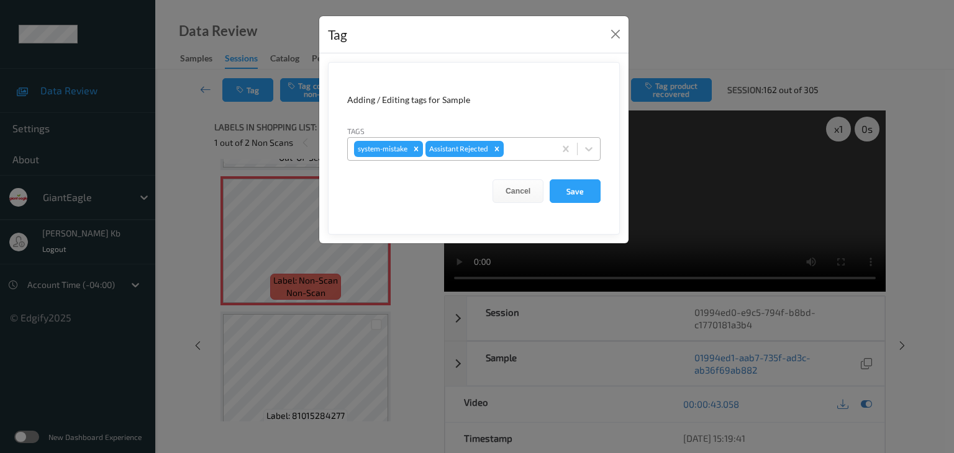
click at [514, 149] on div at bounding box center [527, 149] width 42 height 15
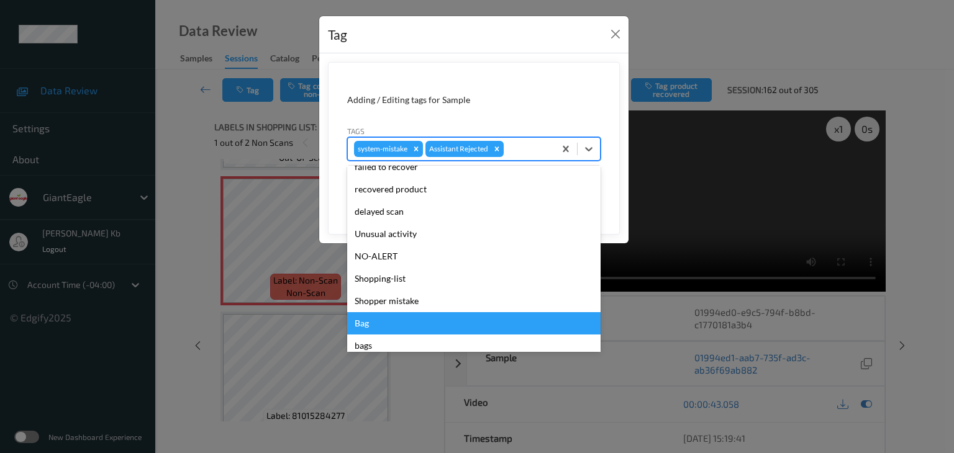
click at [378, 325] on div "Bag" at bounding box center [473, 323] width 253 height 22
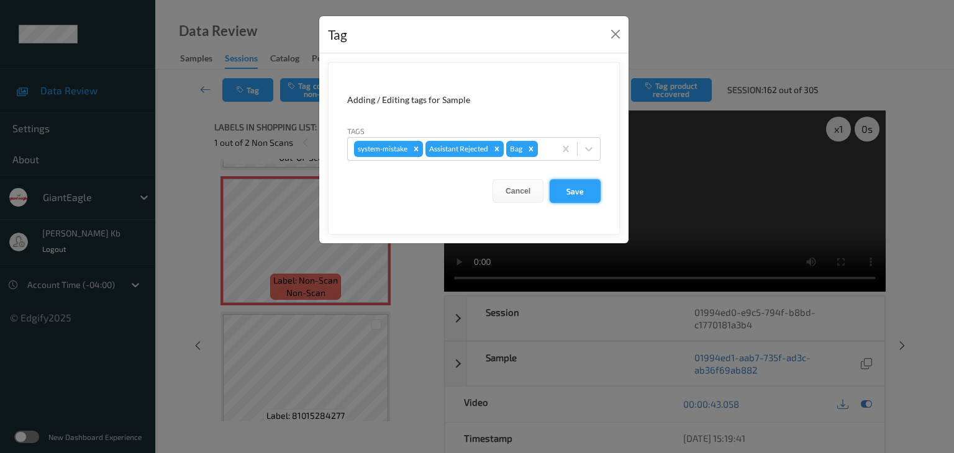
click at [581, 188] on button "Save" at bounding box center [575, 192] width 51 height 24
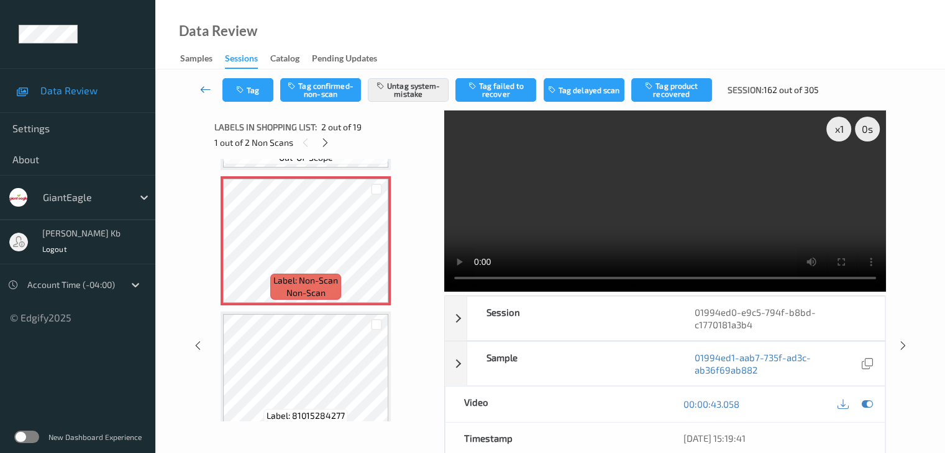
click at [203, 88] on icon at bounding box center [205, 89] width 11 height 12
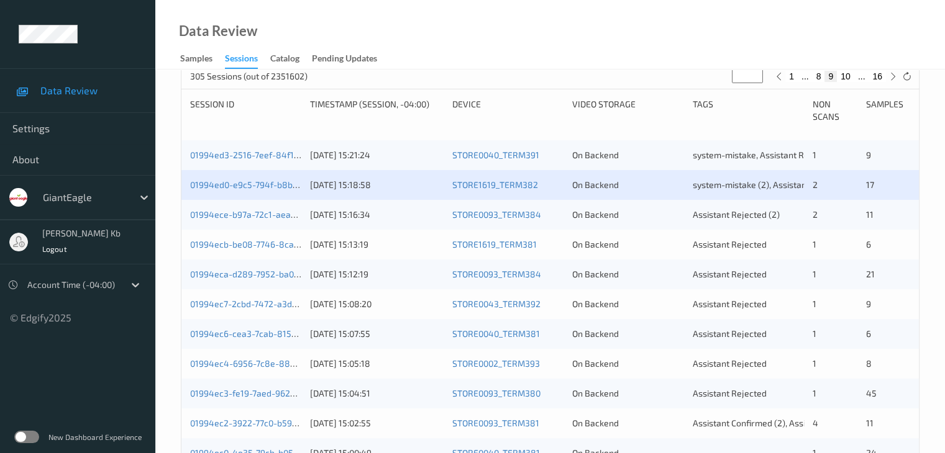
scroll to position [248, 0]
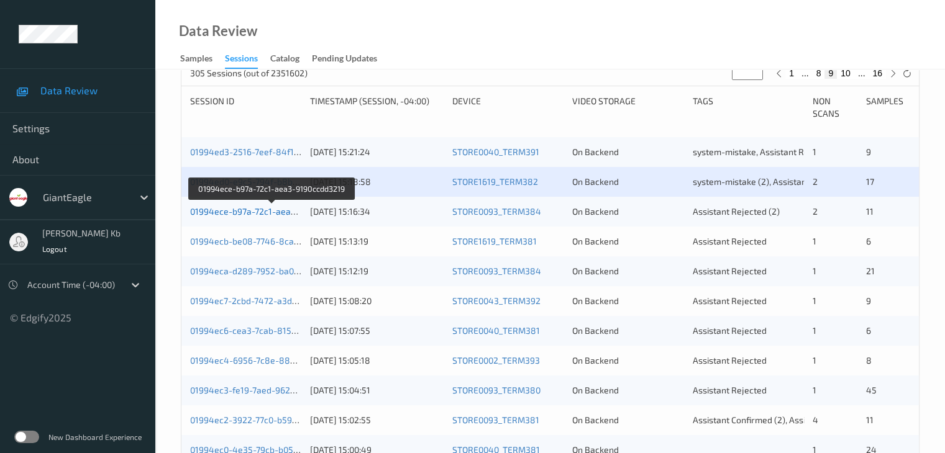
click at [240, 209] on link "01994ece-b97a-72c1-aea3-9190ccdd3219" at bounding box center [272, 211] width 165 height 11
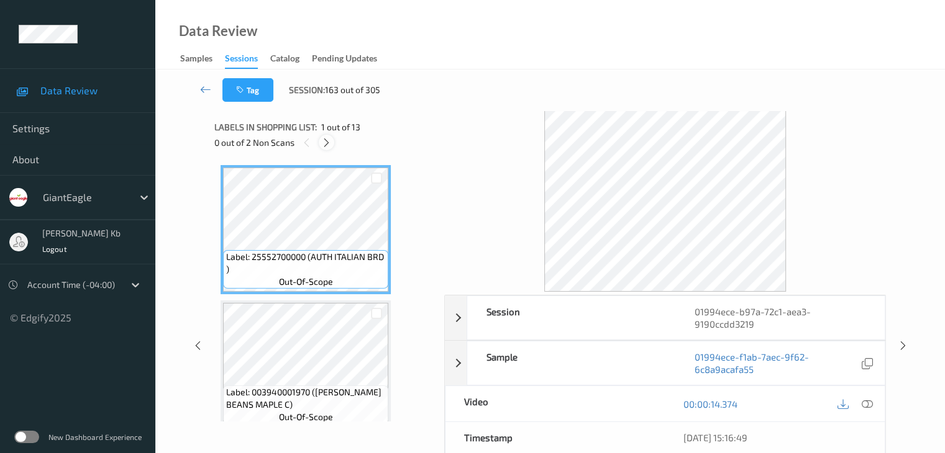
click at [332, 143] on icon at bounding box center [326, 142] width 11 height 11
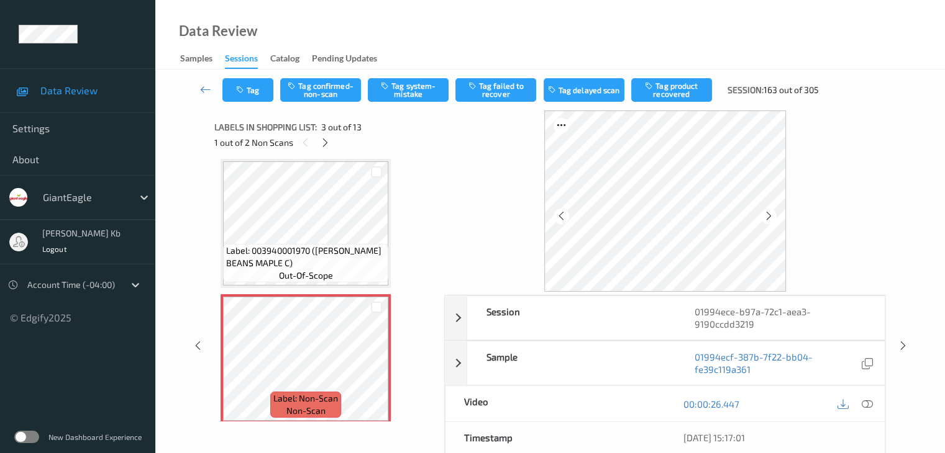
drag, startPoint x: 324, startPoint y: 143, endPoint x: 330, endPoint y: 155, distance: 12.8
click at [324, 143] on icon at bounding box center [325, 142] width 11 height 11
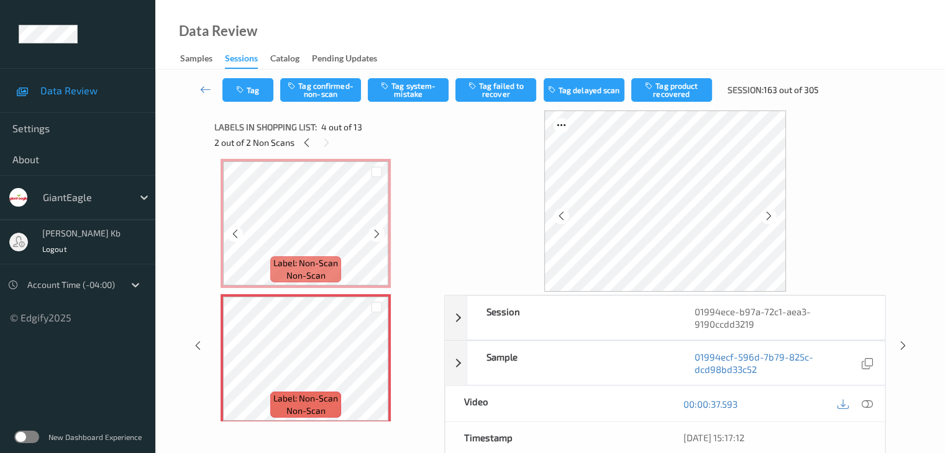
scroll to position [153, 0]
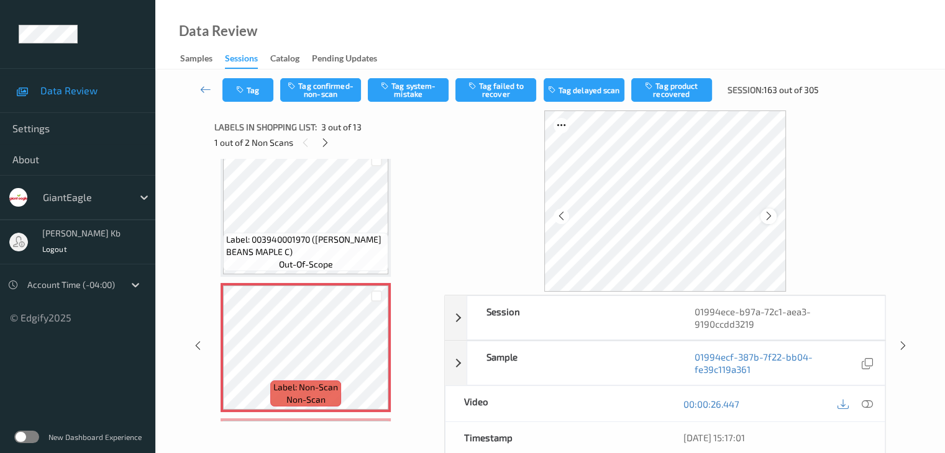
click at [768, 218] on icon at bounding box center [768, 216] width 11 height 11
click at [866, 405] on icon at bounding box center [866, 404] width 11 height 11
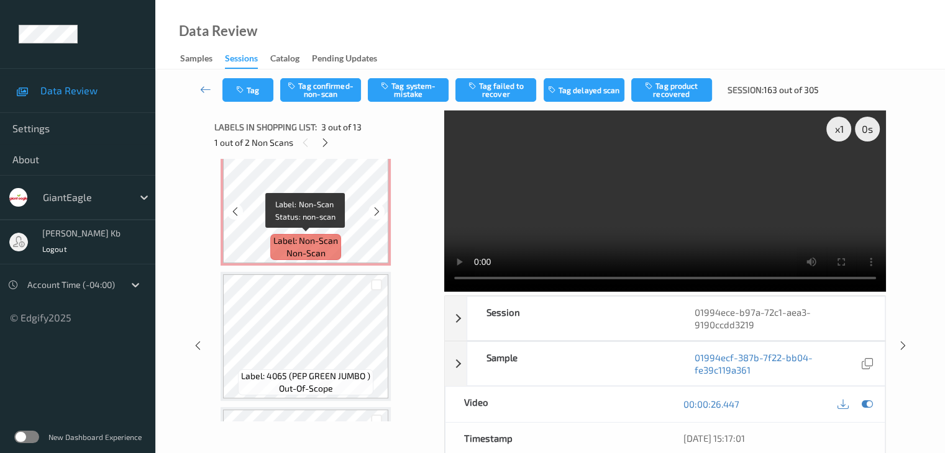
scroll to position [497, 0]
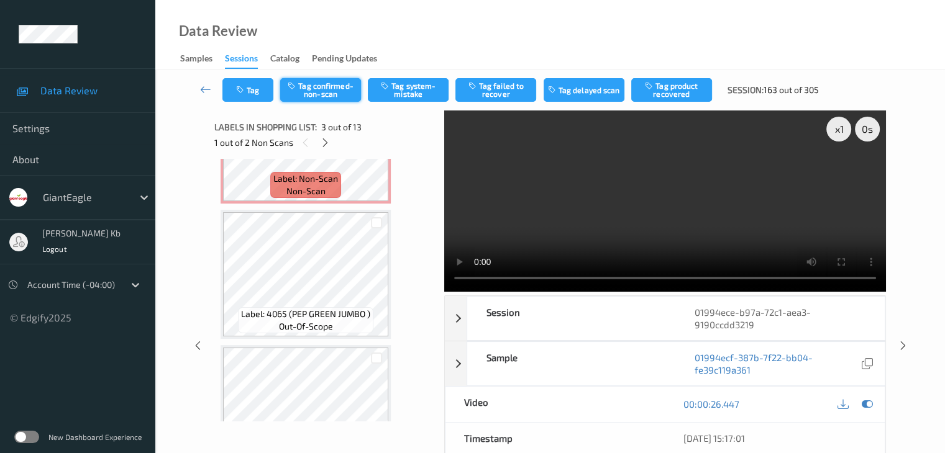
click at [326, 88] on button "Tag confirmed-non-scan" at bounding box center [320, 90] width 81 height 24
click at [682, 91] on button "Tag product recovered" at bounding box center [671, 90] width 81 height 24
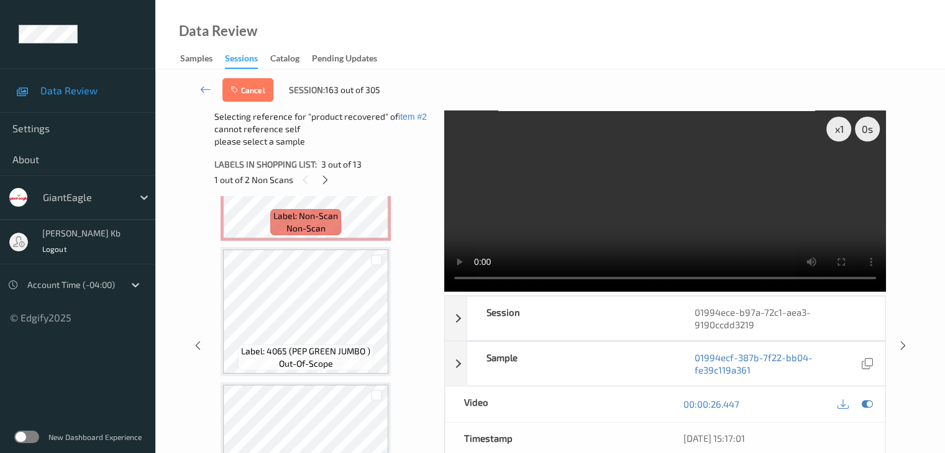
scroll to position [559, 0]
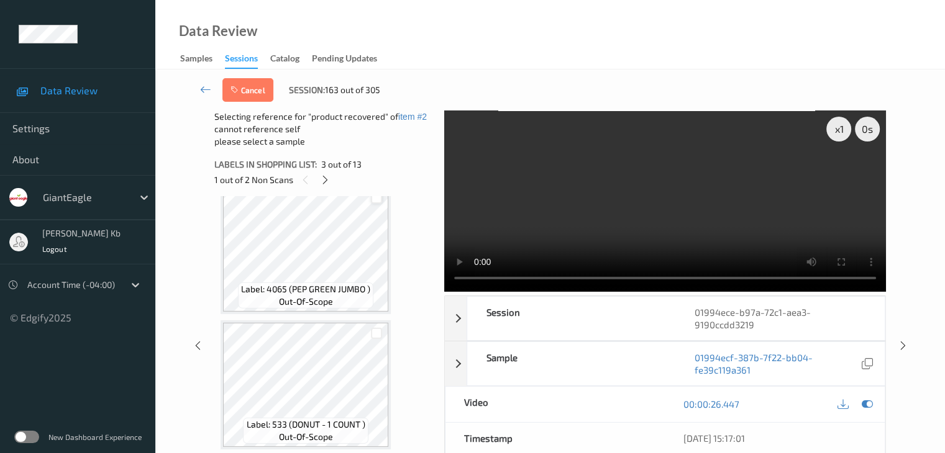
click at [376, 199] on div at bounding box center [377, 199] width 12 height 12
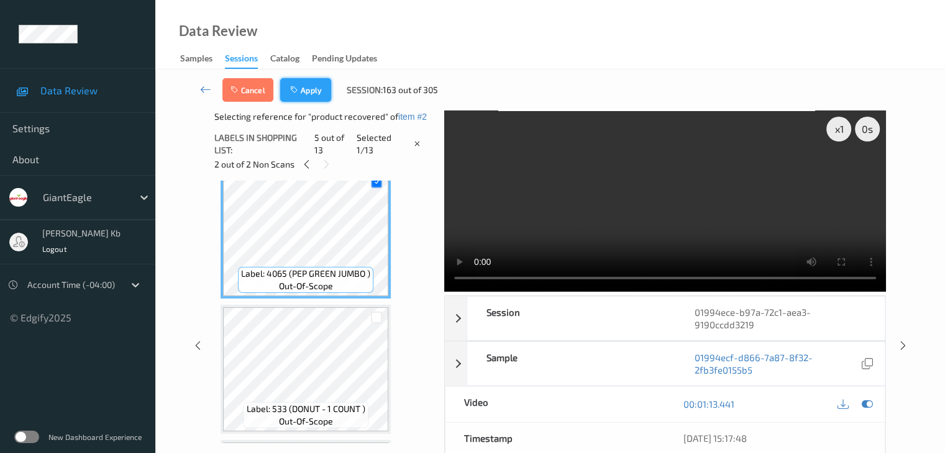
click at [313, 94] on button "Apply" at bounding box center [305, 90] width 51 height 24
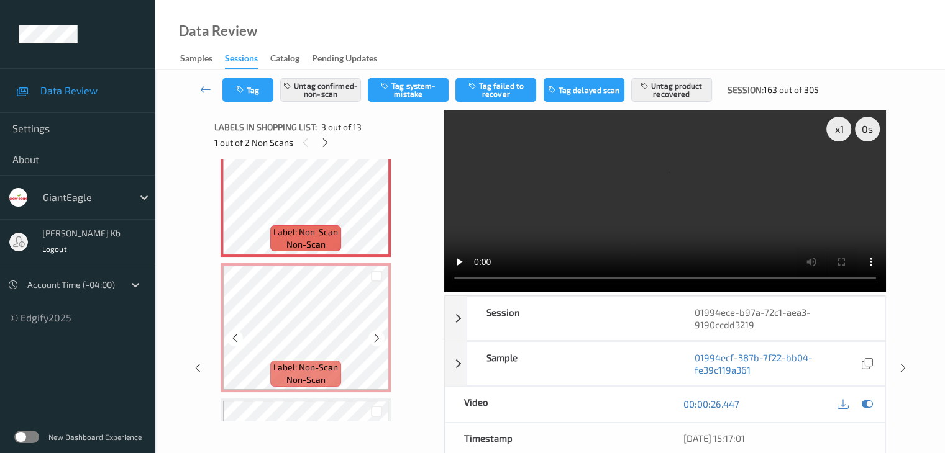
scroll to position [328, 0]
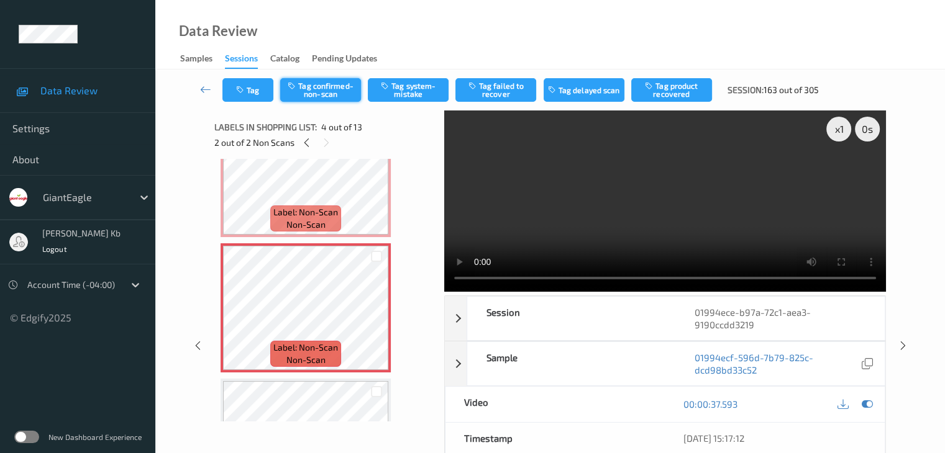
click at [335, 93] on button "Tag confirmed-non-scan" at bounding box center [320, 90] width 81 height 24
click at [670, 95] on button "Tag product recovered" at bounding box center [671, 90] width 81 height 24
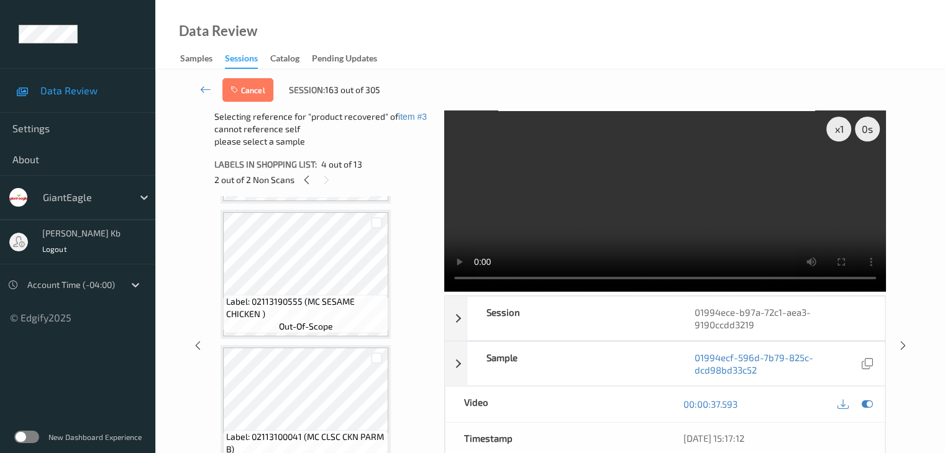
scroll to position [825, 0]
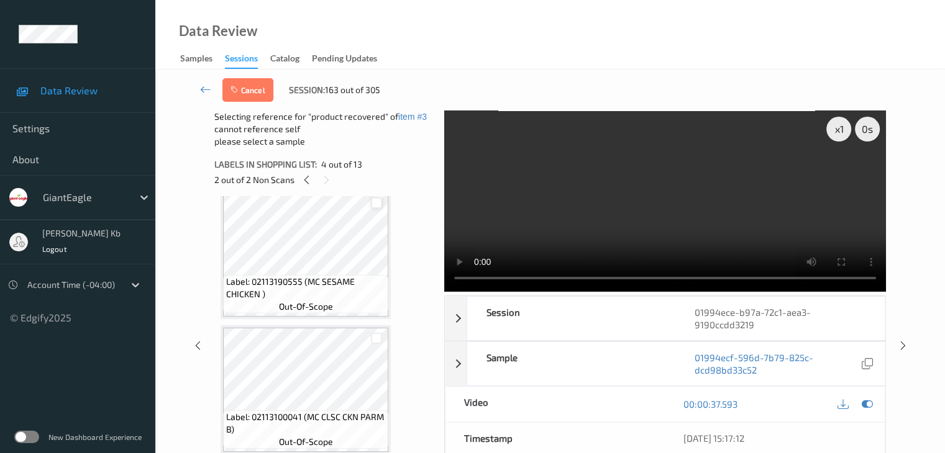
click at [376, 202] on div at bounding box center [377, 204] width 12 height 12
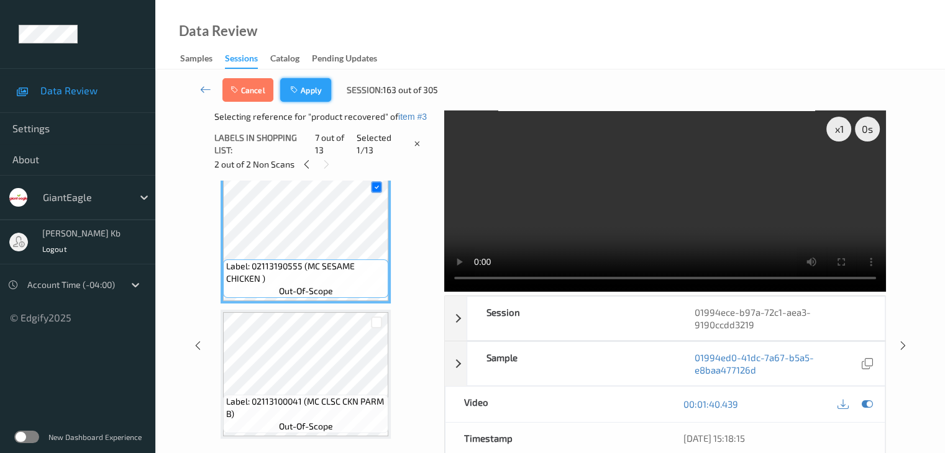
click at [311, 85] on button "Apply" at bounding box center [305, 90] width 51 height 24
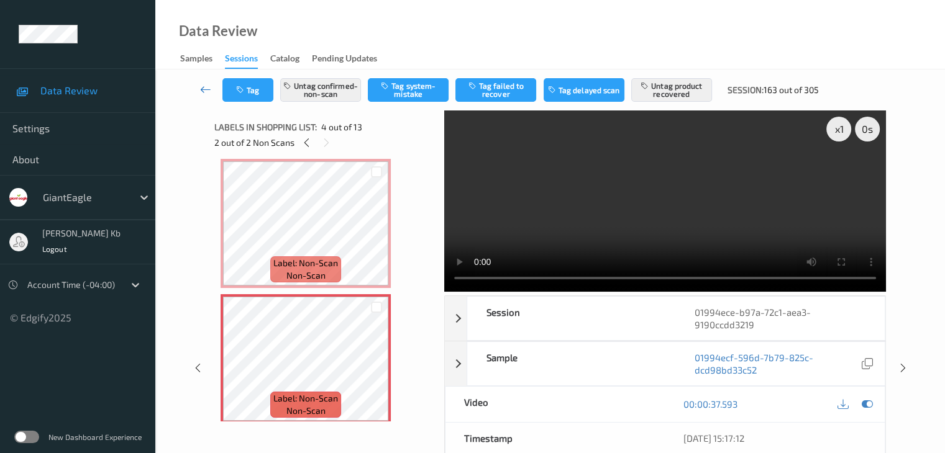
click at [206, 90] on icon at bounding box center [205, 89] width 11 height 12
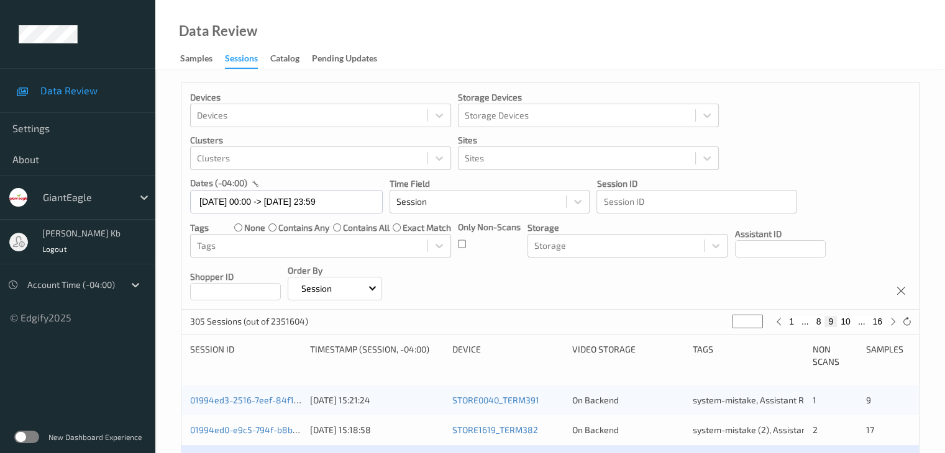
scroll to position [248, 0]
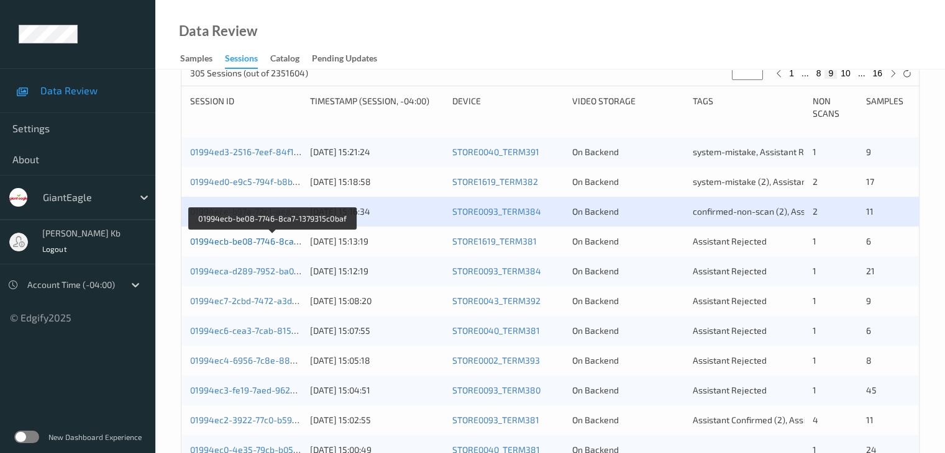
click at [279, 242] on link "01994ecb-be08-7746-8ca7-1379315c0baf" at bounding box center [273, 241] width 166 height 11
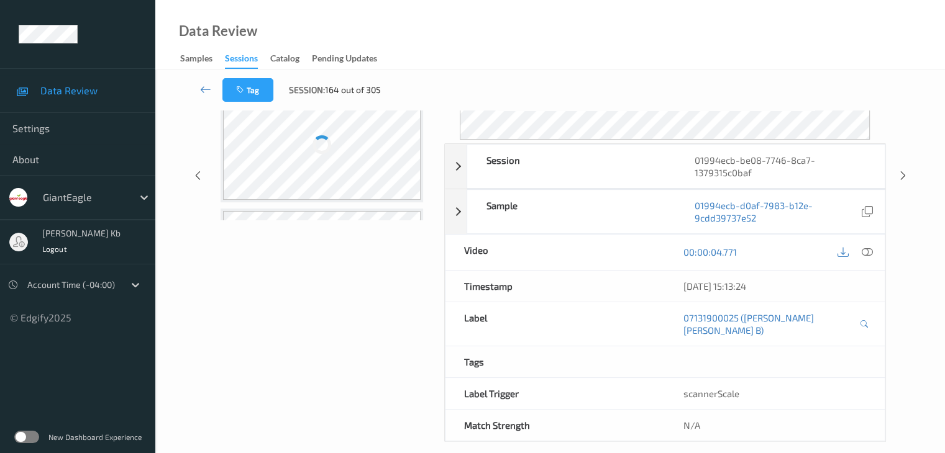
scroll to position [152, 0]
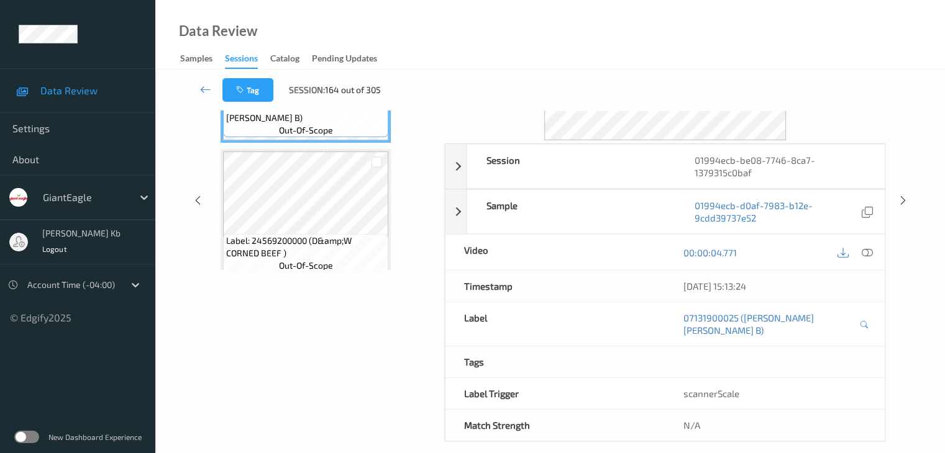
drag, startPoint x: 264, startPoint y: 7, endPoint x: 686, endPoint y: 30, distance: 423.0
click at [686, 30] on div "Data Review Samples Sessions Catalog Pending Updates" at bounding box center [549, 35] width 789 height 70
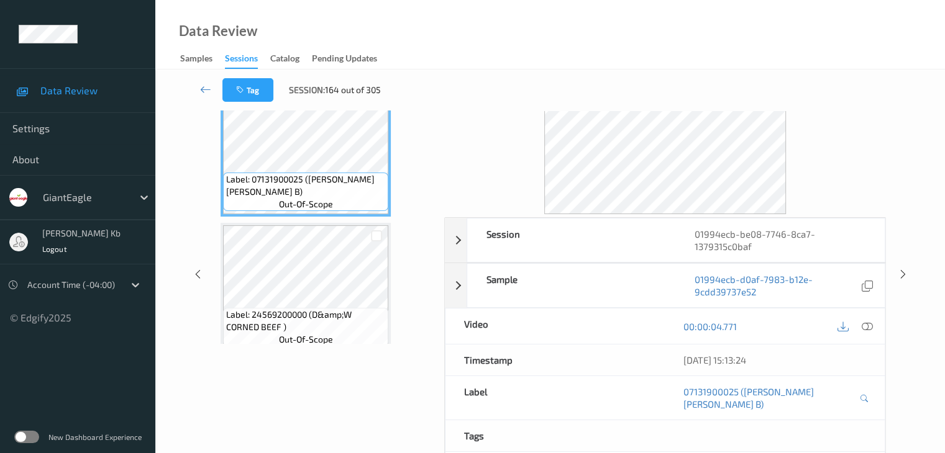
scroll to position [27, 0]
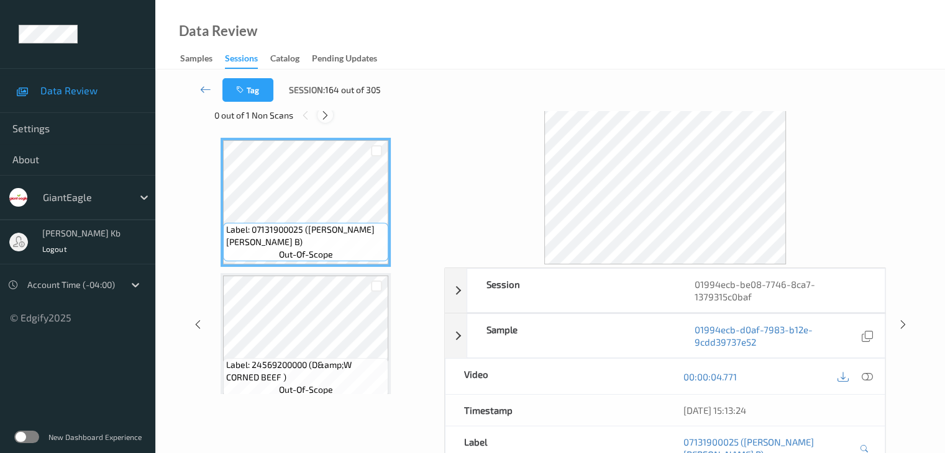
click at [325, 113] on icon at bounding box center [325, 115] width 11 height 11
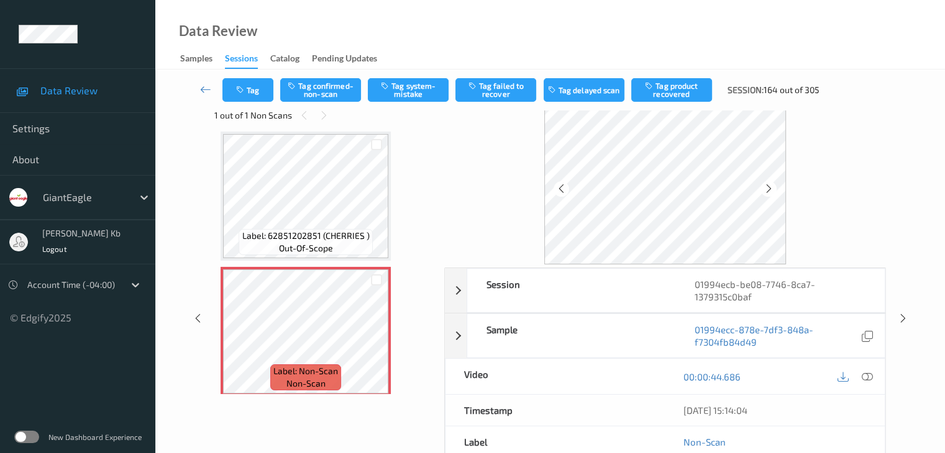
scroll to position [691, 0]
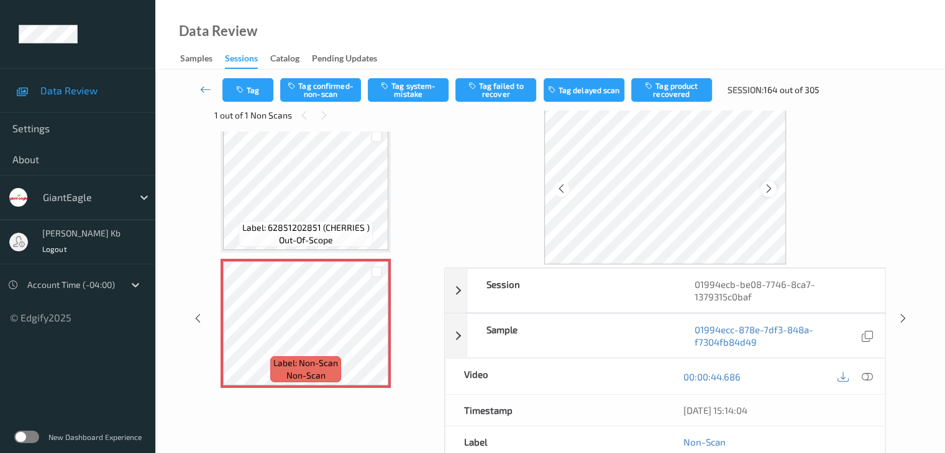
click at [768, 186] on icon at bounding box center [768, 188] width 11 height 11
click at [376, 334] on icon at bounding box center [376, 334] width 11 height 11
click at [863, 376] on icon at bounding box center [866, 376] width 11 height 11
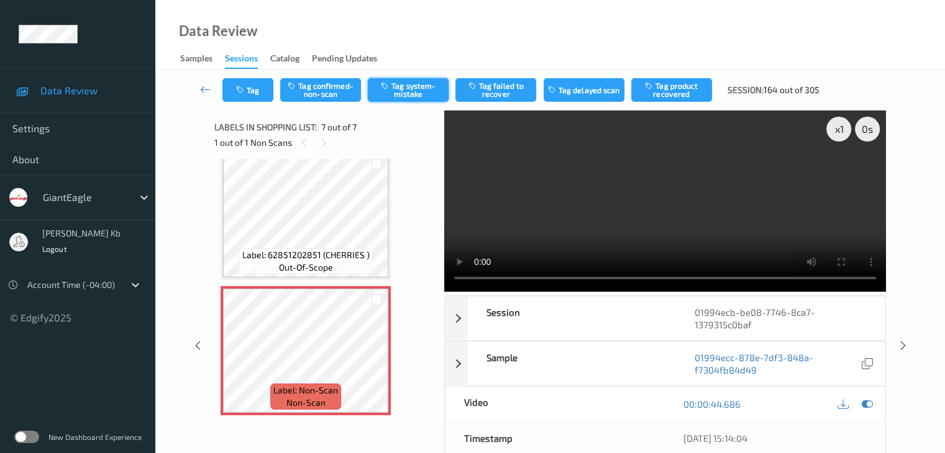
click at [415, 90] on button "Tag system-mistake" at bounding box center [408, 90] width 81 height 24
click at [253, 91] on button "Tag" at bounding box center [247, 90] width 51 height 24
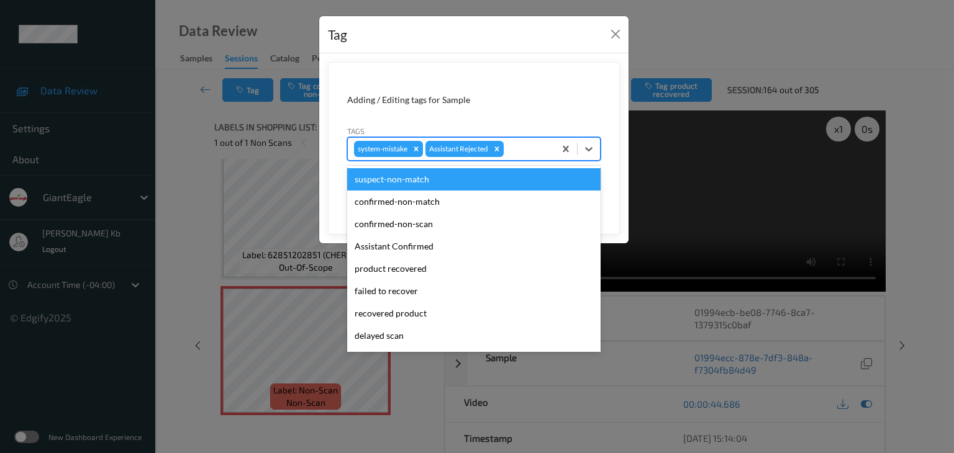
click at [517, 145] on div at bounding box center [527, 149] width 42 height 15
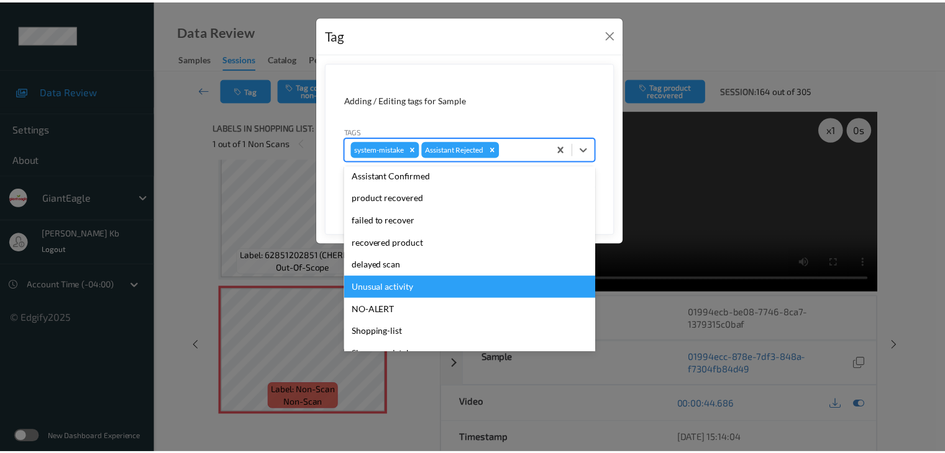
scroll to position [124, 0]
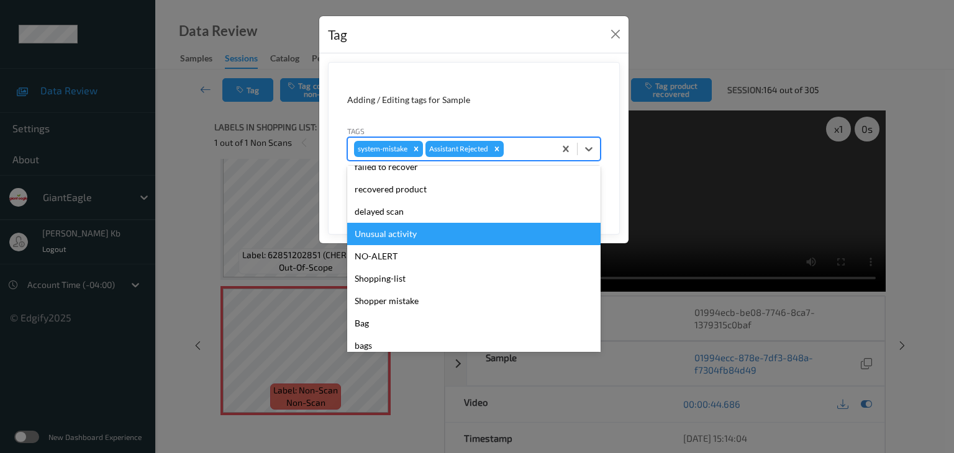
click at [409, 232] on div "Unusual activity" at bounding box center [473, 234] width 253 height 22
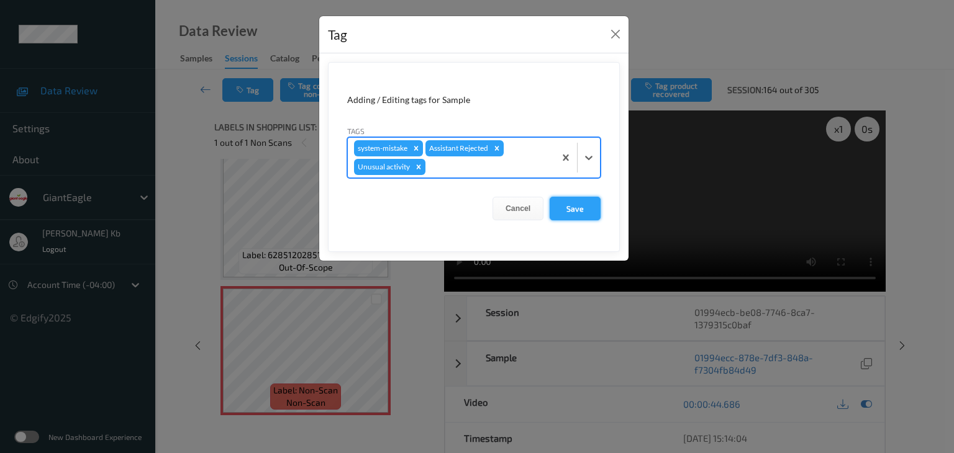
click at [574, 207] on button "Save" at bounding box center [575, 209] width 51 height 24
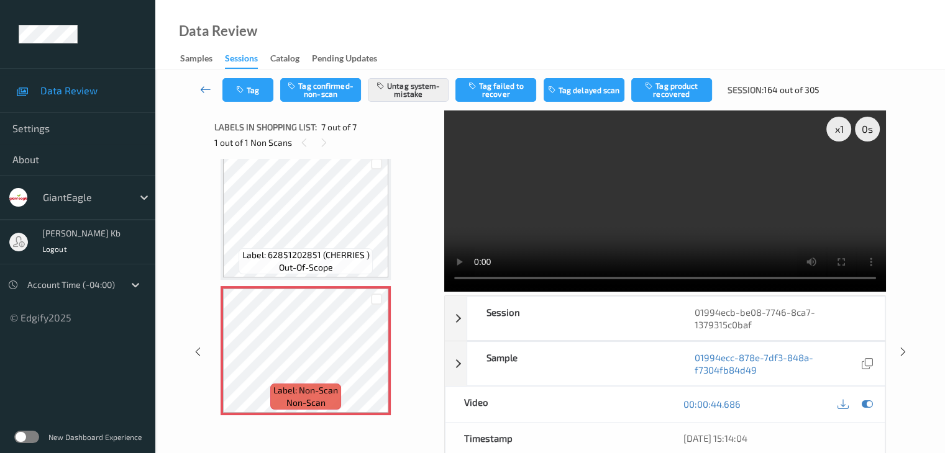
click at [206, 86] on icon at bounding box center [205, 89] width 11 height 12
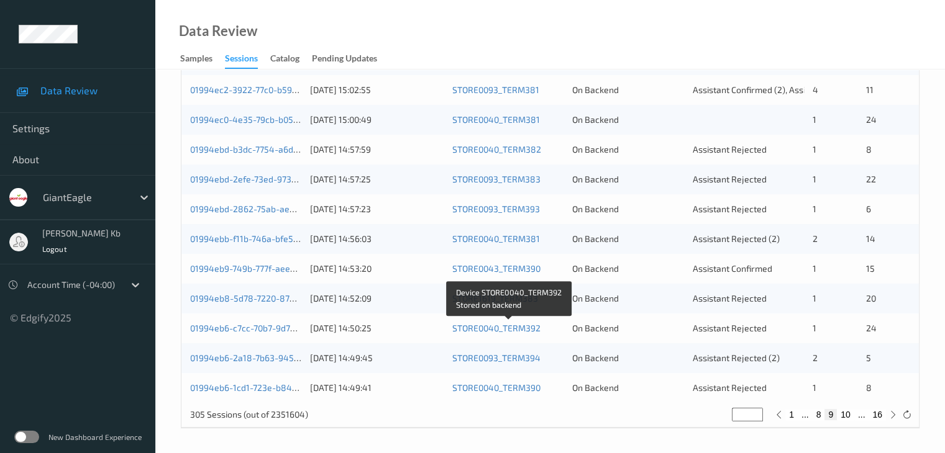
scroll to position [268, 0]
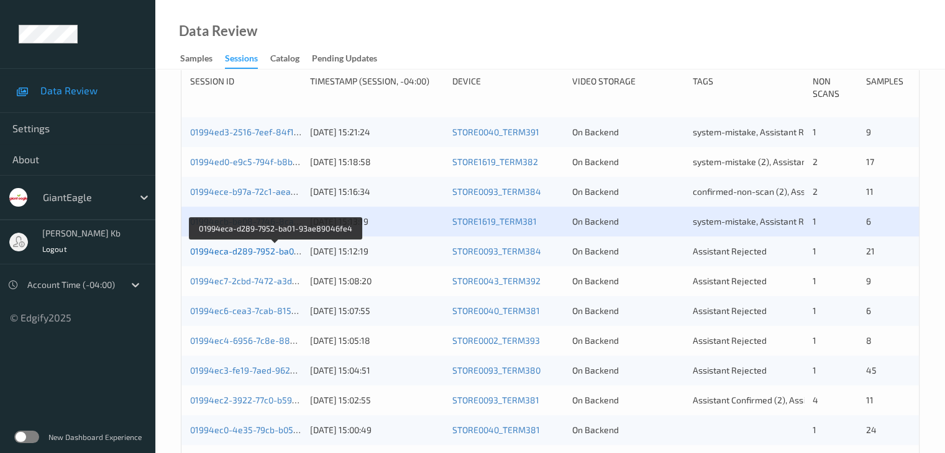
click at [261, 254] on link "01994eca-d289-7952-ba01-93ae89046fe4" at bounding box center [275, 251] width 171 height 11
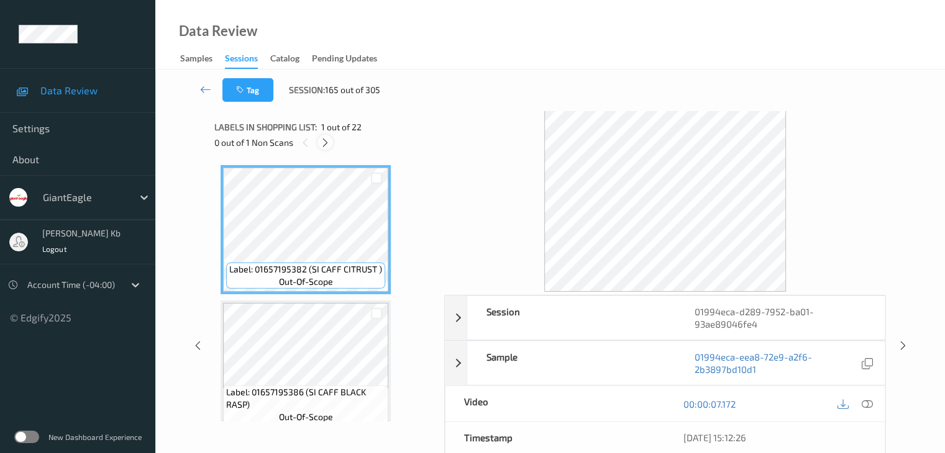
click at [325, 142] on icon at bounding box center [325, 142] width 11 height 11
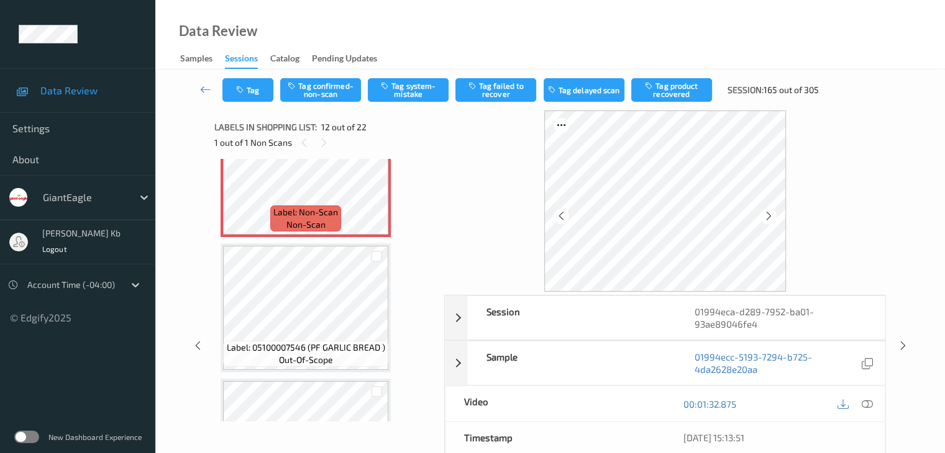
scroll to position [1422, 0]
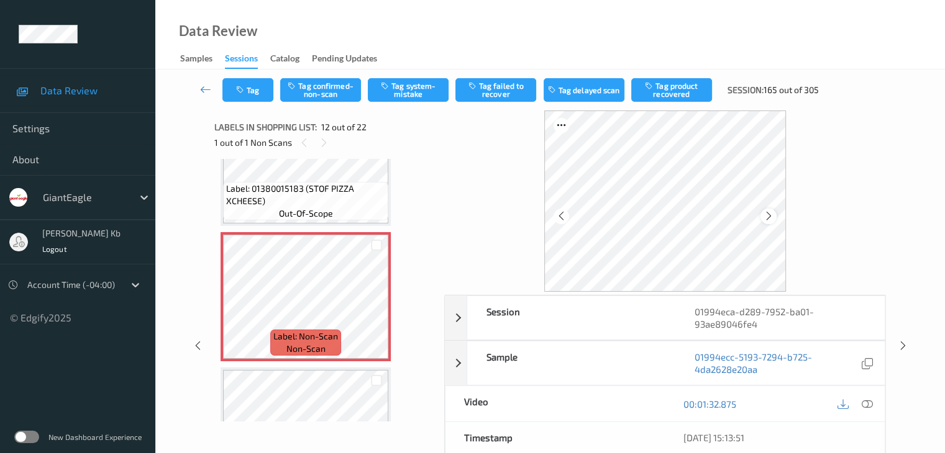
click at [770, 217] on icon at bounding box center [768, 216] width 11 height 11
drag, startPoint x: 863, startPoint y: 401, endPoint x: 748, endPoint y: 341, distance: 130.0
click at [862, 401] on icon at bounding box center [866, 404] width 11 height 11
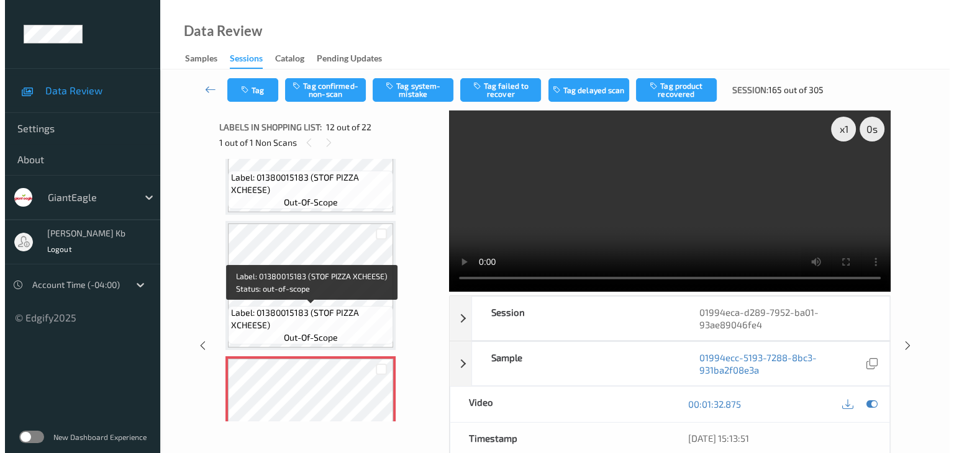
scroll to position [1236, 0]
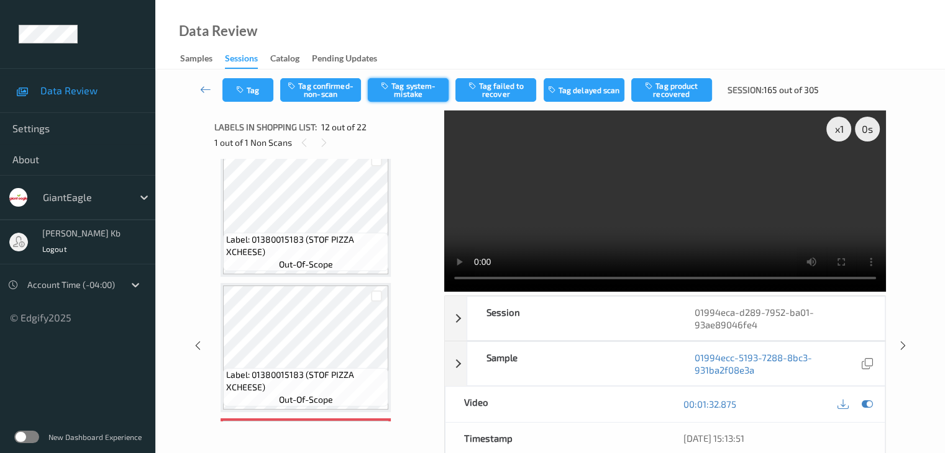
click at [410, 89] on button "Tag system-mistake" at bounding box center [408, 90] width 81 height 24
click at [263, 94] on button "Tag" at bounding box center [247, 90] width 51 height 24
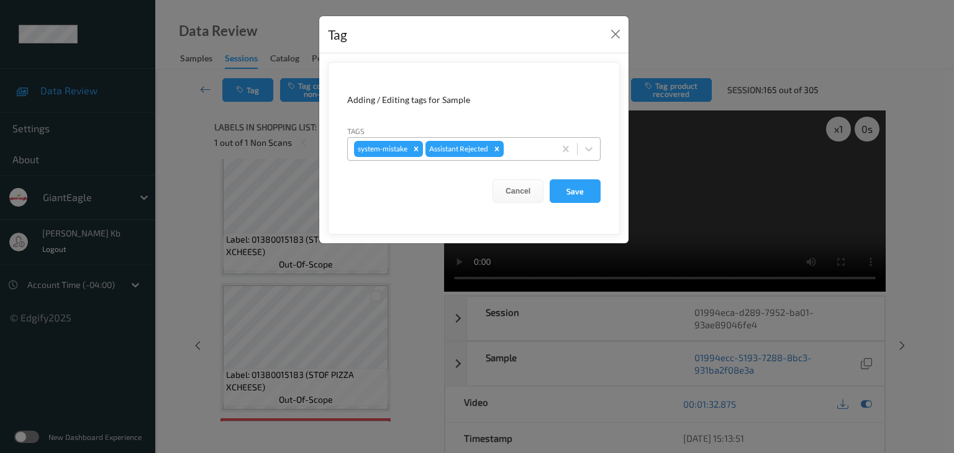
click at [520, 147] on div at bounding box center [527, 149] width 42 height 15
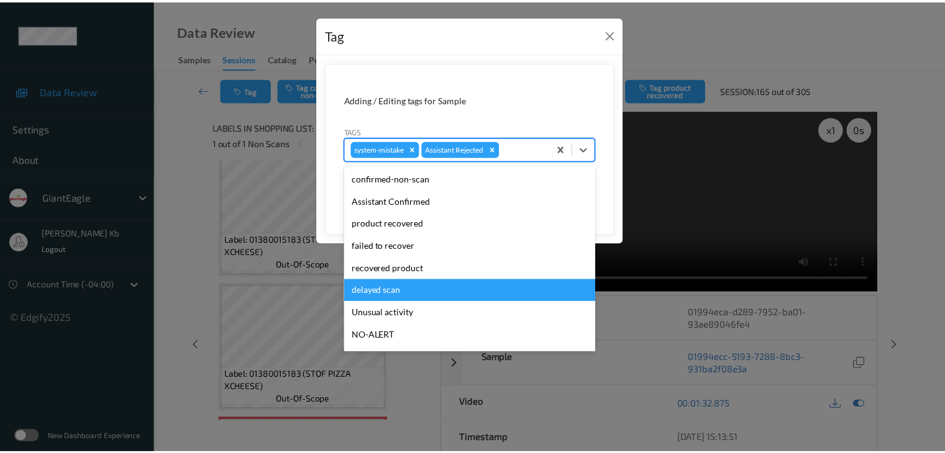
scroll to position [62, 0]
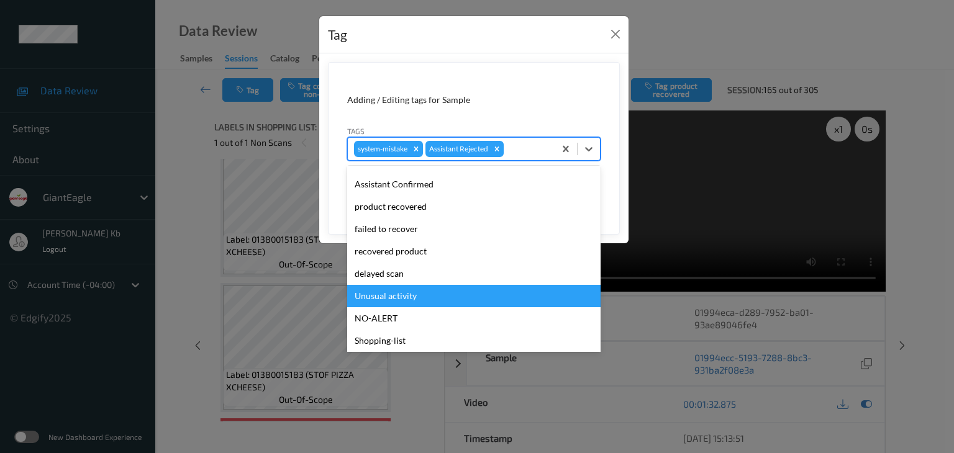
drag, startPoint x: 409, startPoint y: 295, endPoint x: 421, endPoint y: 289, distance: 13.6
click at [409, 295] on div "Unusual activity" at bounding box center [473, 296] width 253 height 22
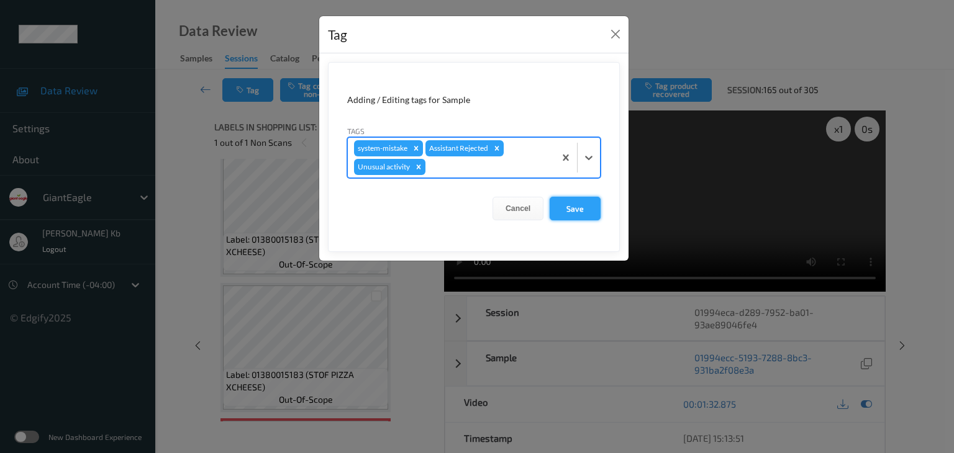
click at [576, 207] on button "Save" at bounding box center [575, 209] width 51 height 24
